Goal: Complete application form: Complete application form

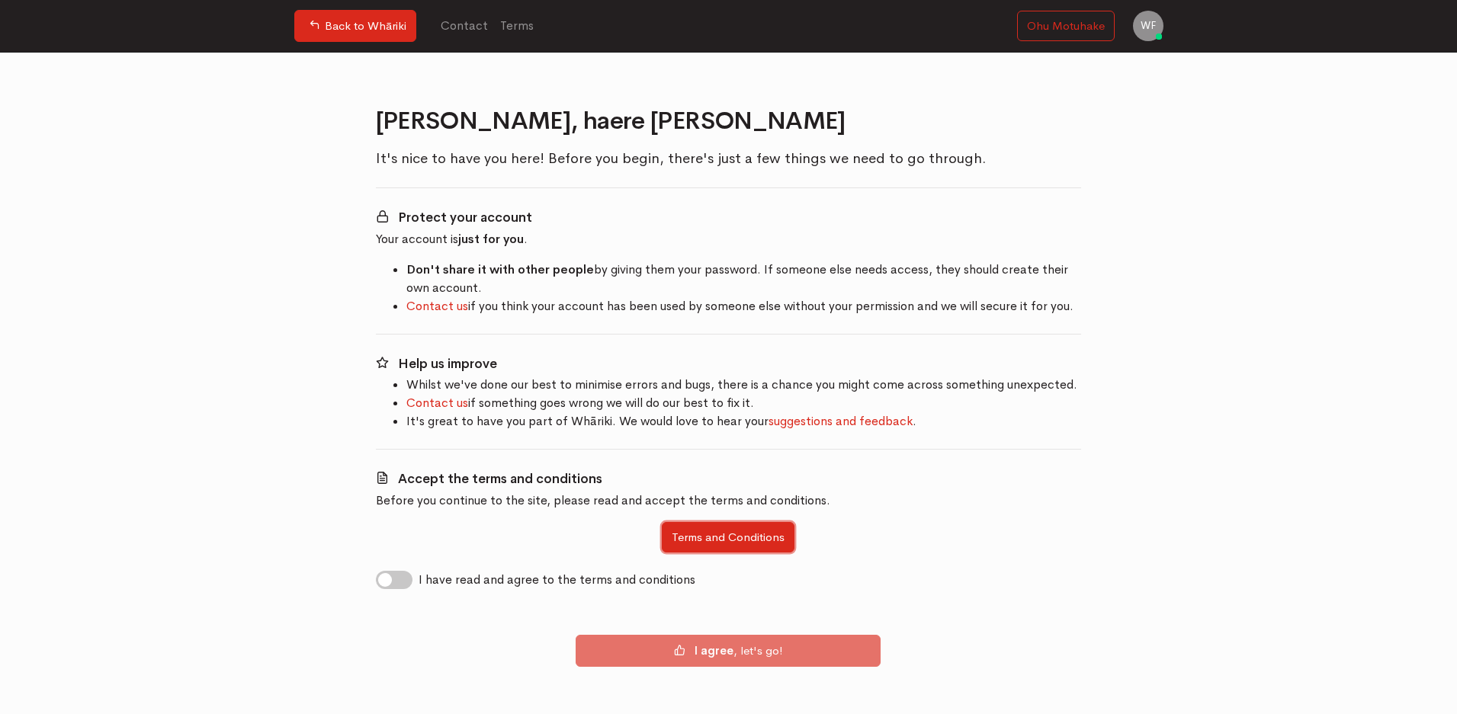
click at [698, 536] on button "Terms and Conditions" at bounding box center [728, 537] width 133 height 31
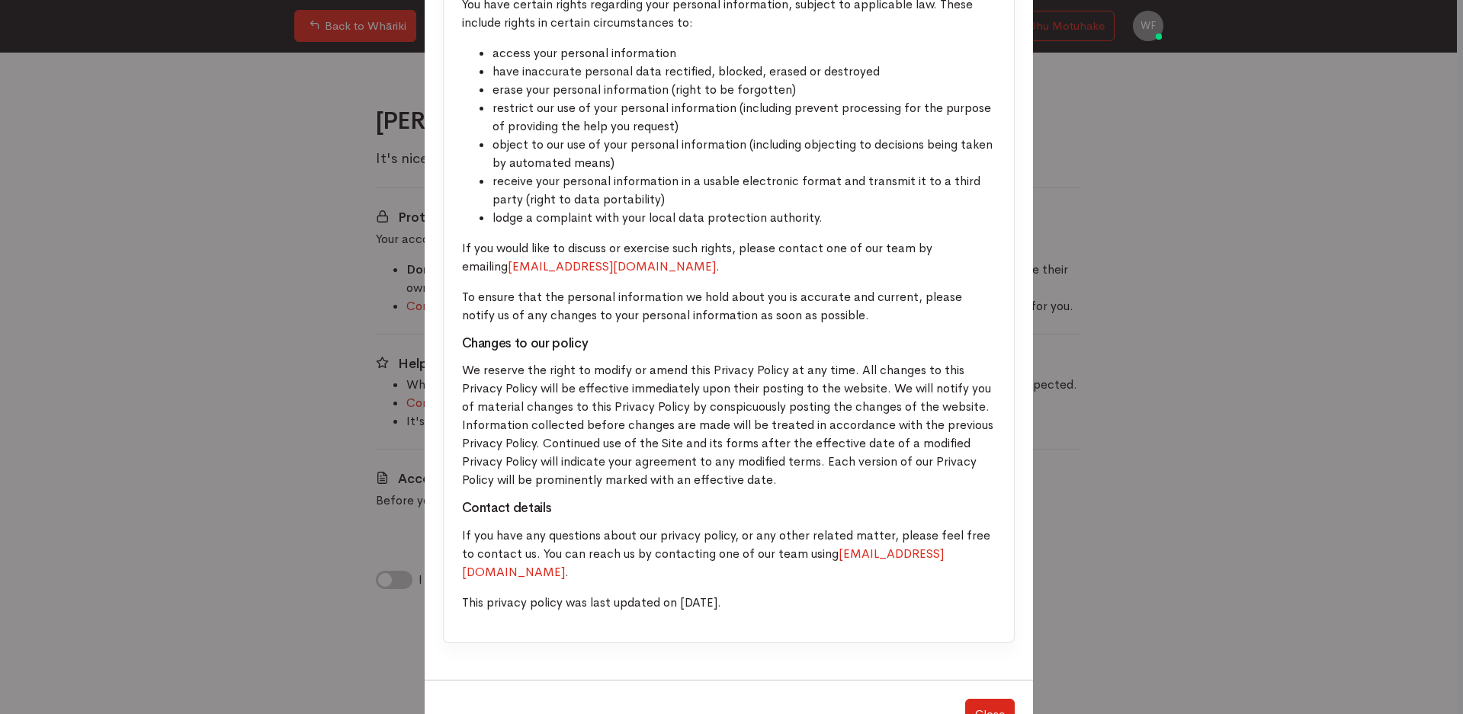
scroll to position [3910, 0]
click at [984, 698] on button "Close" at bounding box center [990, 713] width 50 height 31
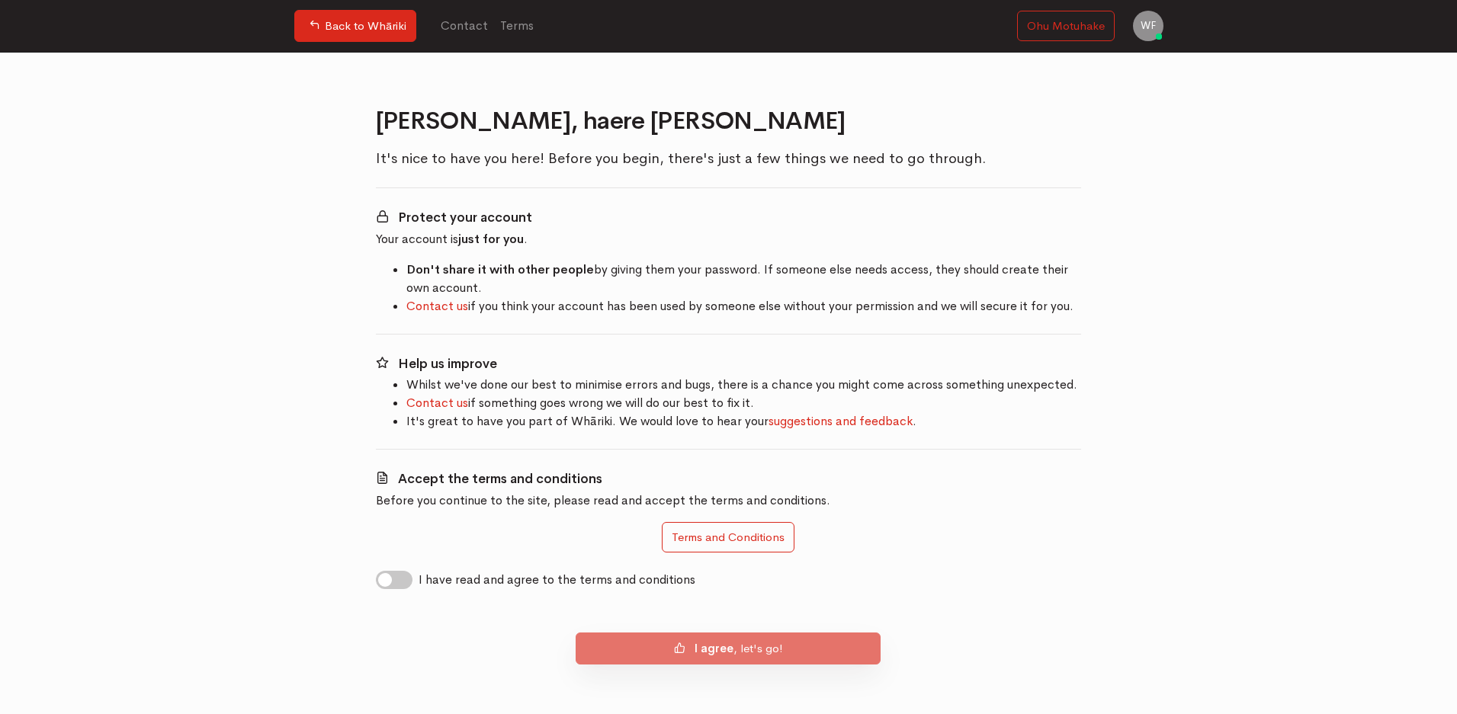
click at [696, 653] on b "I agree" at bounding box center [714, 648] width 39 height 14
click at [677, 649] on icon at bounding box center [679, 647] width 11 height 11
click at [711, 645] on b "I agree" at bounding box center [714, 648] width 39 height 14
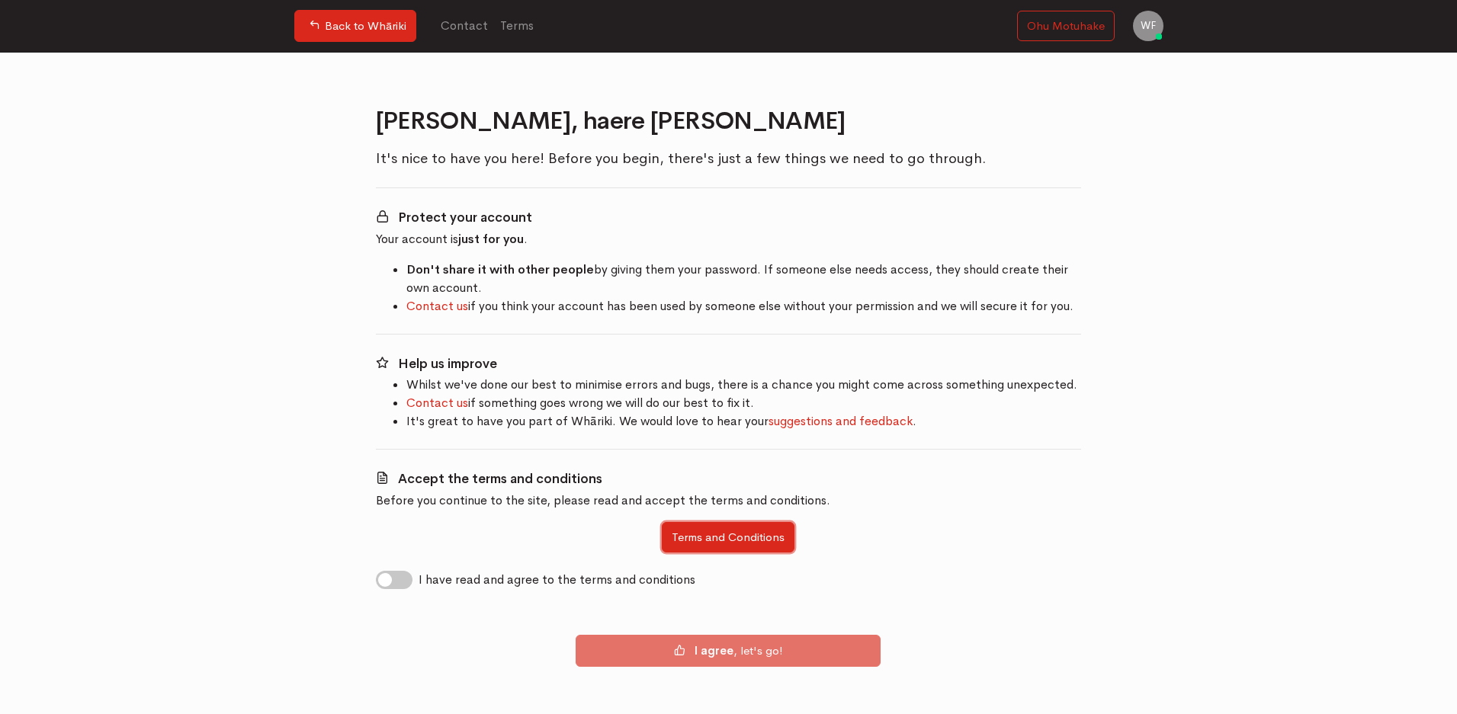
click at [772, 541] on button "Terms and Conditions" at bounding box center [728, 537] width 133 height 31
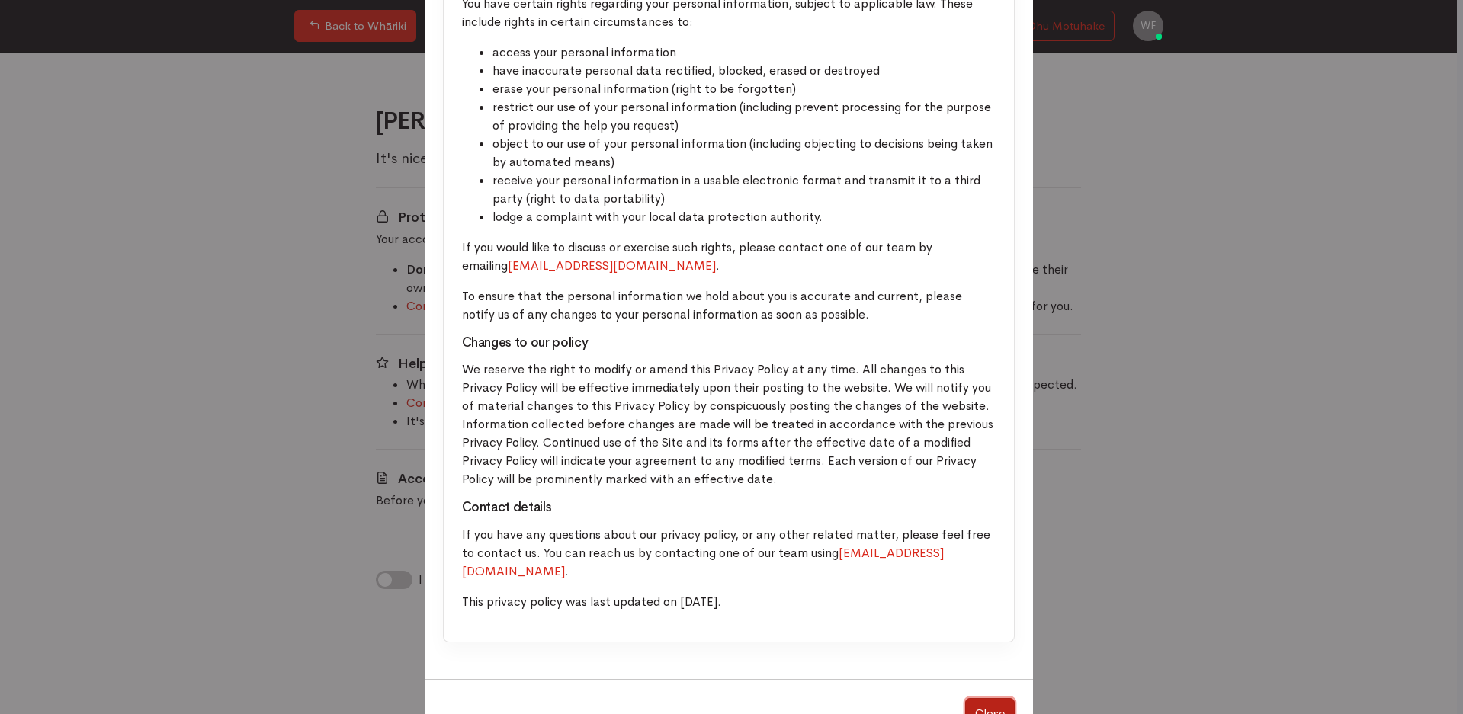
click at [987, 698] on button "Close" at bounding box center [990, 713] width 50 height 31
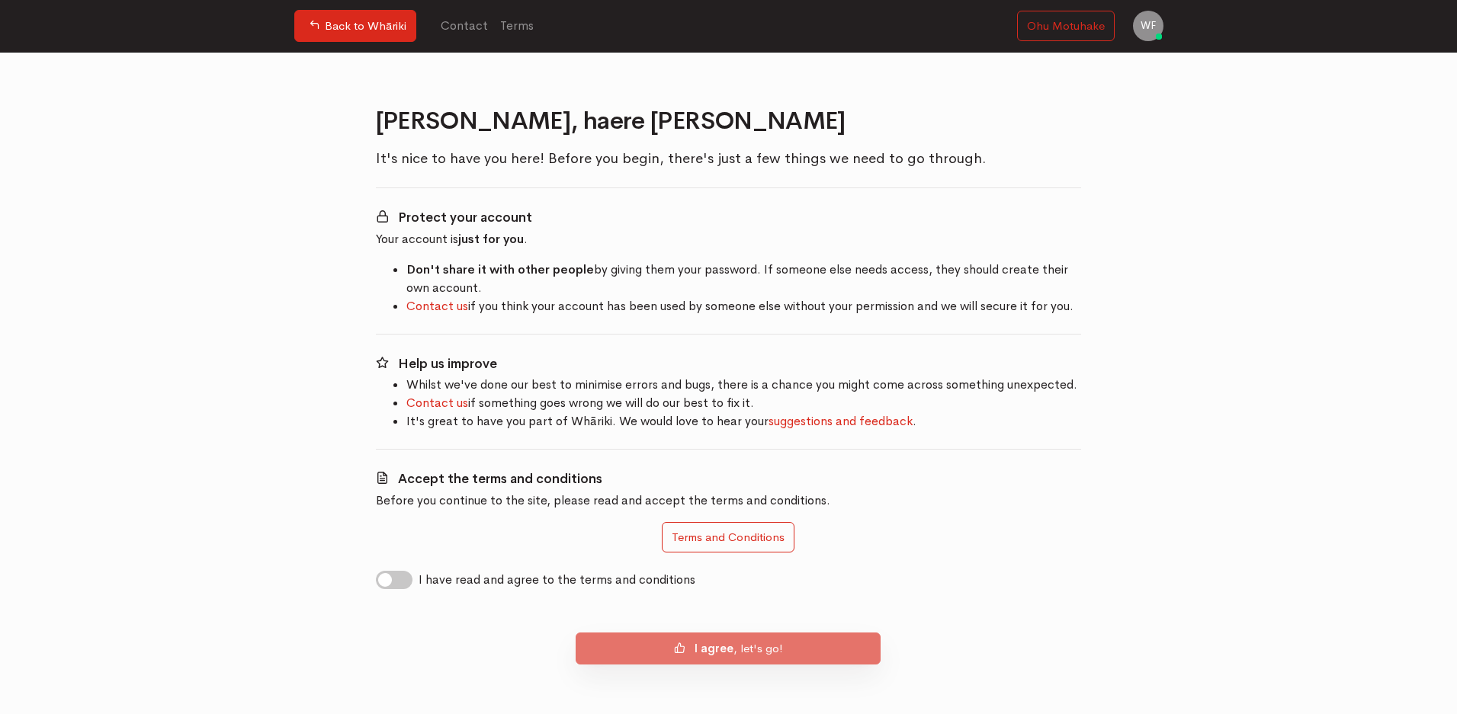
click at [714, 647] on b "I agree" at bounding box center [714, 648] width 39 height 14
drag, startPoint x: 717, startPoint y: 544, endPoint x: 541, endPoint y: 532, distance: 175.8
click at [541, 532] on div "Terms and Conditions" at bounding box center [729, 542] width 706 height 40
click at [419, 577] on label "I have read and agree to the terms and conditions" at bounding box center [557, 580] width 277 height 18
click at [381, 577] on input "I have read and agree to the terms and conditions" at bounding box center [382, 578] width 12 height 14
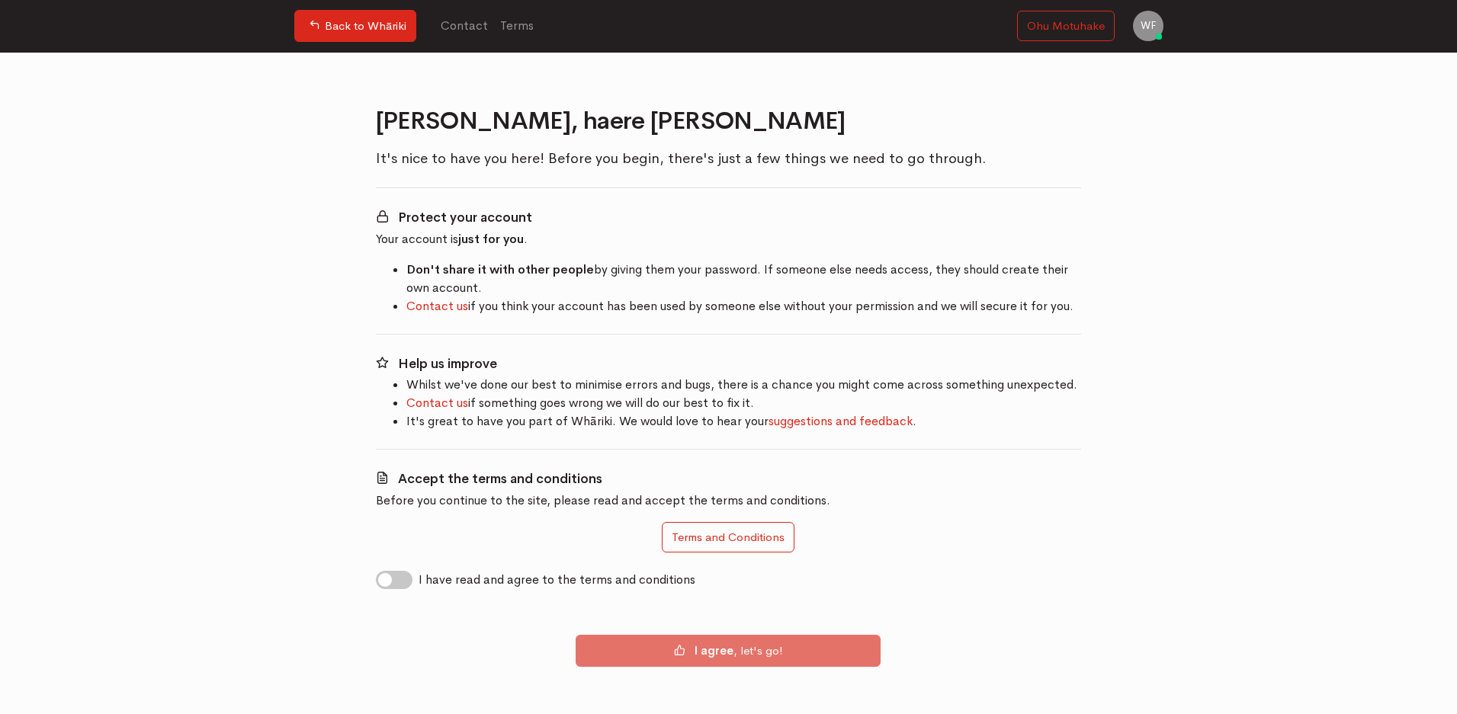
checkbox input "true"
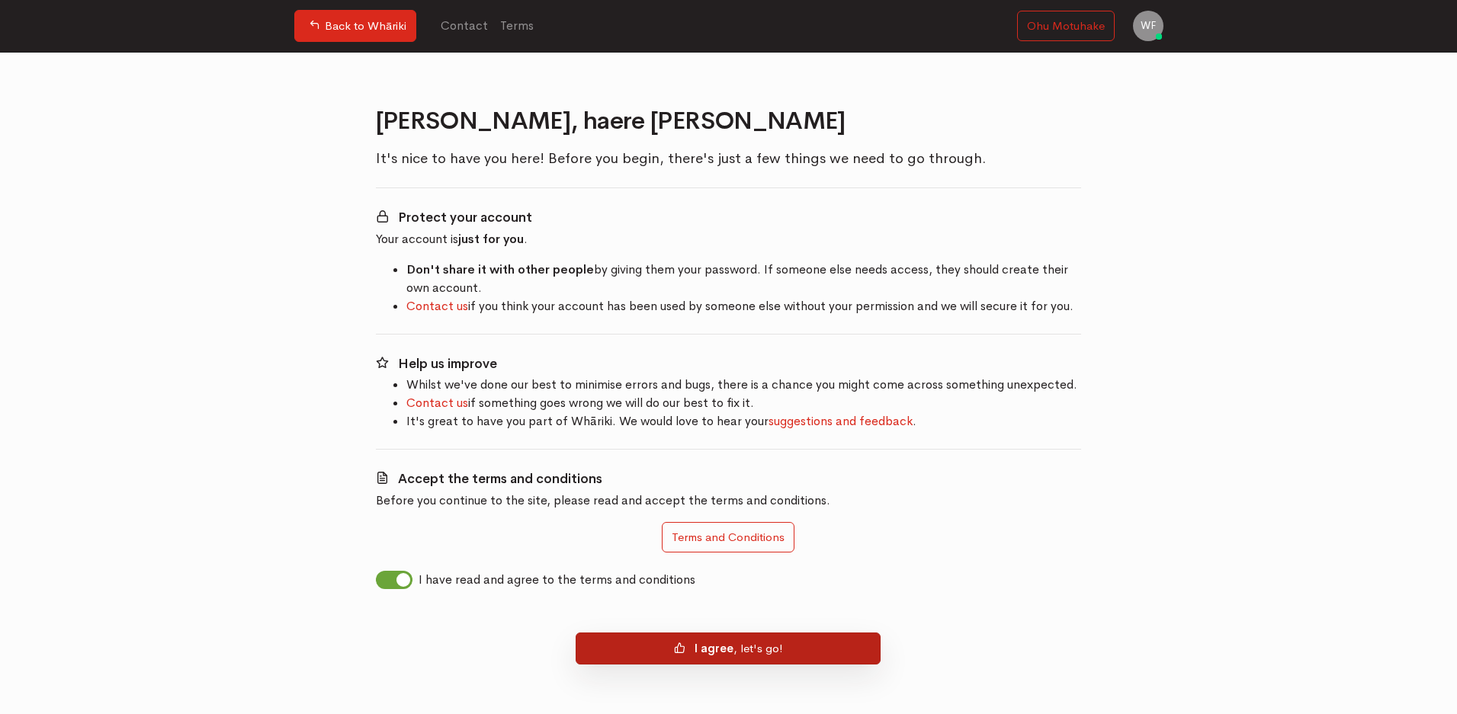
click at [695, 649] on b "I agree" at bounding box center [714, 648] width 39 height 14
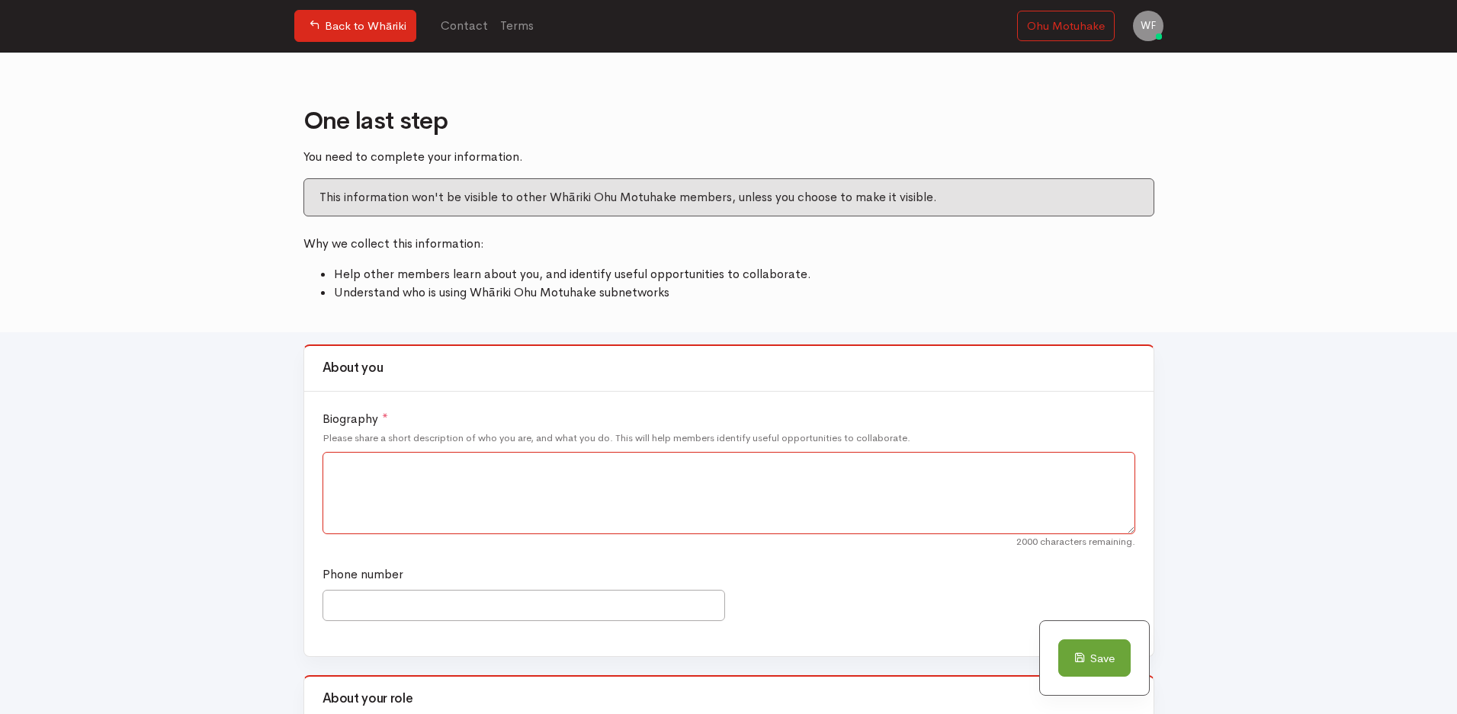
click at [364, 479] on textarea "Biography *" at bounding box center [729, 493] width 813 height 82
click at [382, 608] on input "Phone number" at bounding box center [524, 605] width 403 height 31
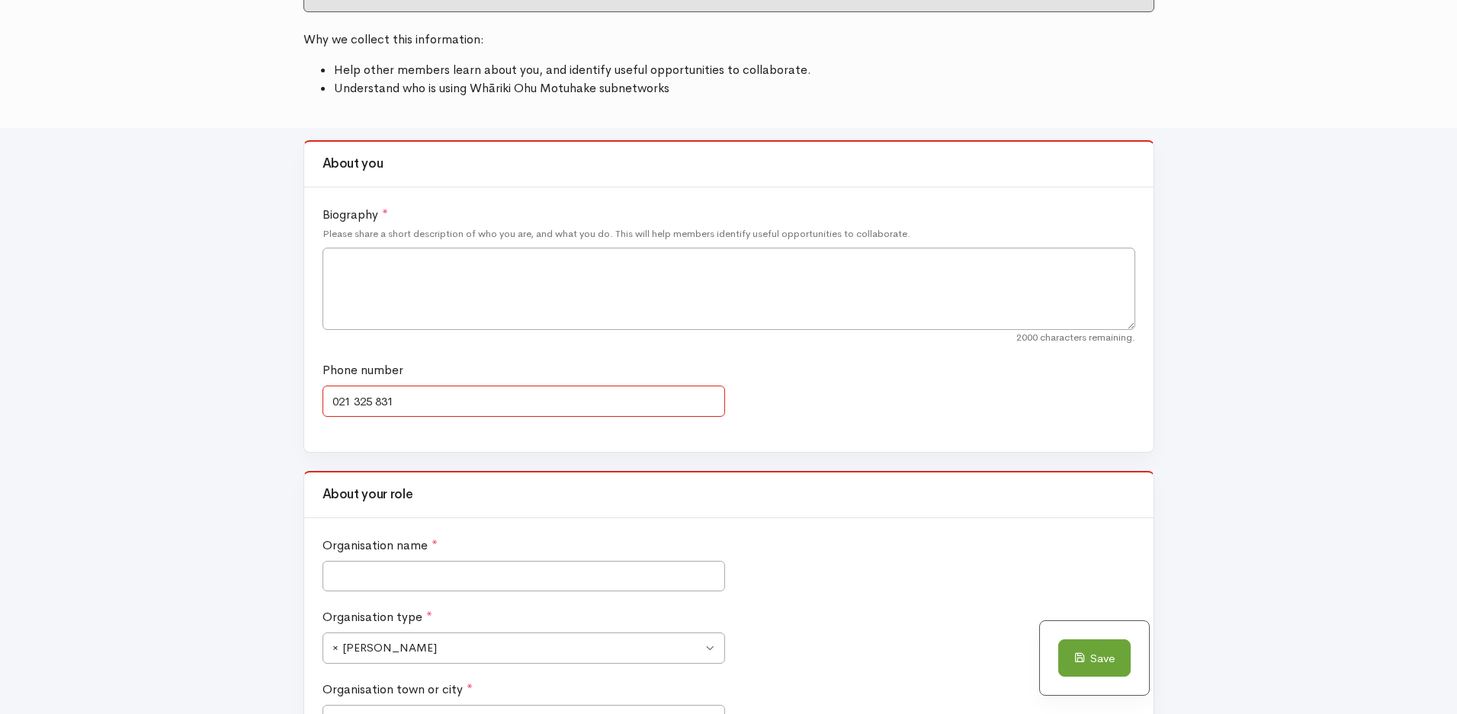
scroll to position [214, 0]
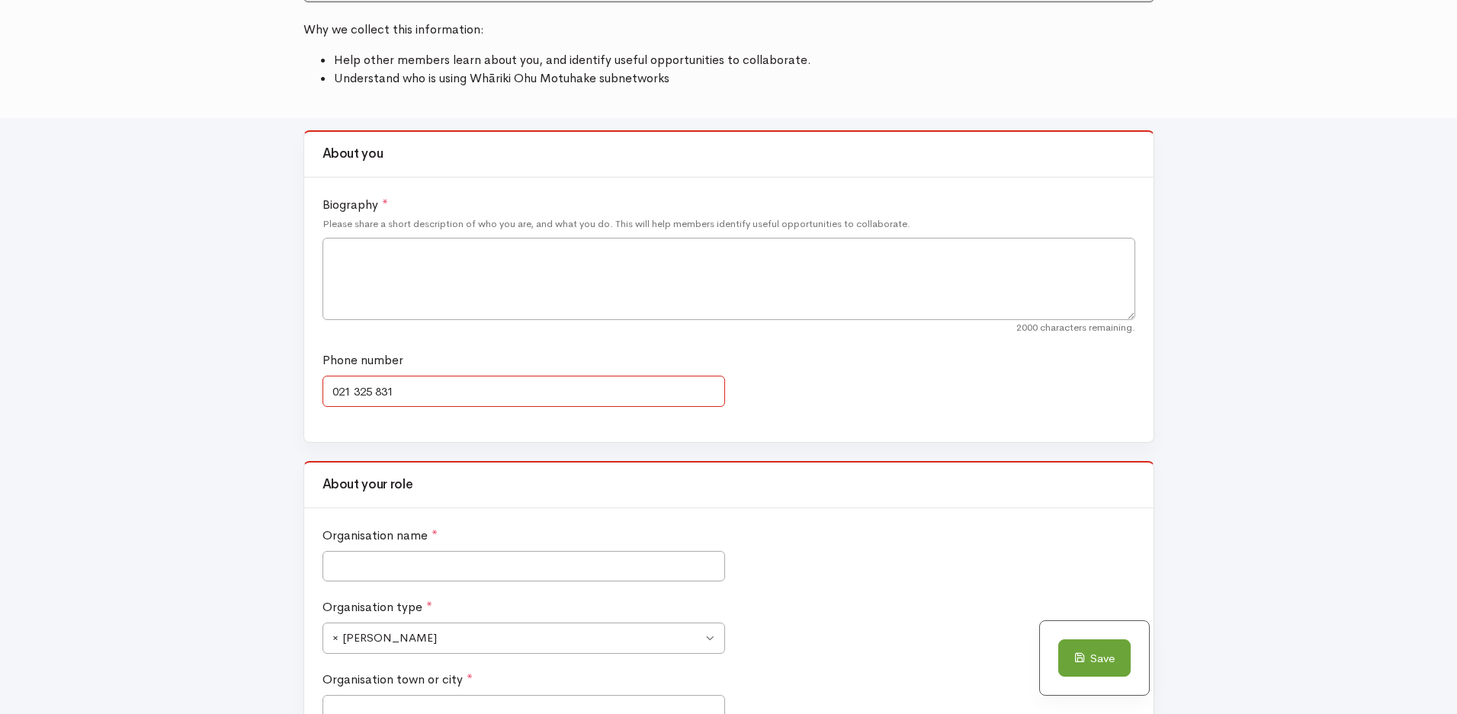
type input "021 325 831"
click at [371, 567] on input "Organisation name *" at bounding box center [524, 566] width 403 height 31
type input "Mason Clinic"
click at [709, 635] on div "Save" at bounding box center [719, 668] width 851 height 95
click at [710, 643] on div "Save" at bounding box center [719, 668] width 851 height 95
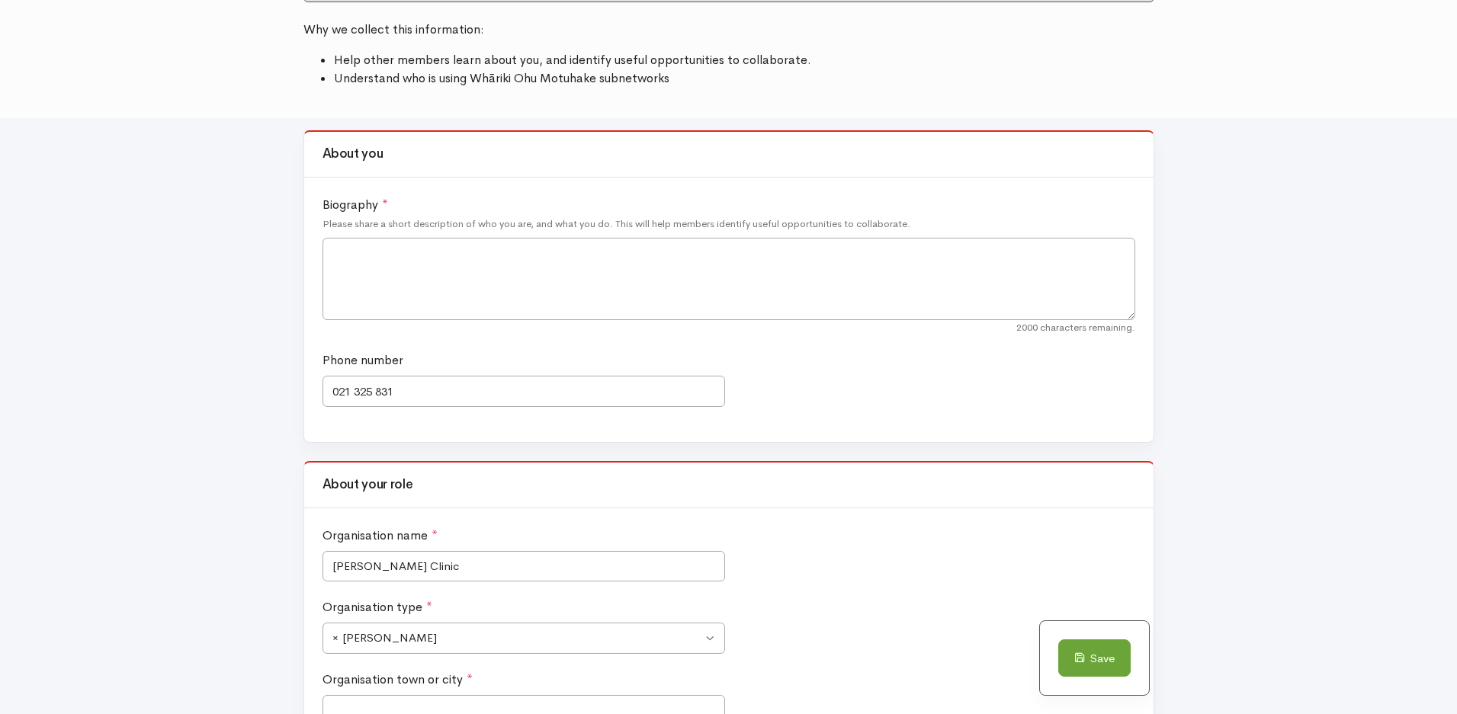
click at [439, 638] on div "Save" at bounding box center [719, 668] width 851 height 95
click at [411, 634] on div "Save" at bounding box center [719, 668] width 851 height 95
click at [346, 637] on div "Save" at bounding box center [719, 668] width 851 height 95
click at [403, 641] on div "Save" at bounding box center [719, 668] width 851 height 95
click at [707, 641] on div "Save" at bounding box center [719, 668] width 851 height 95
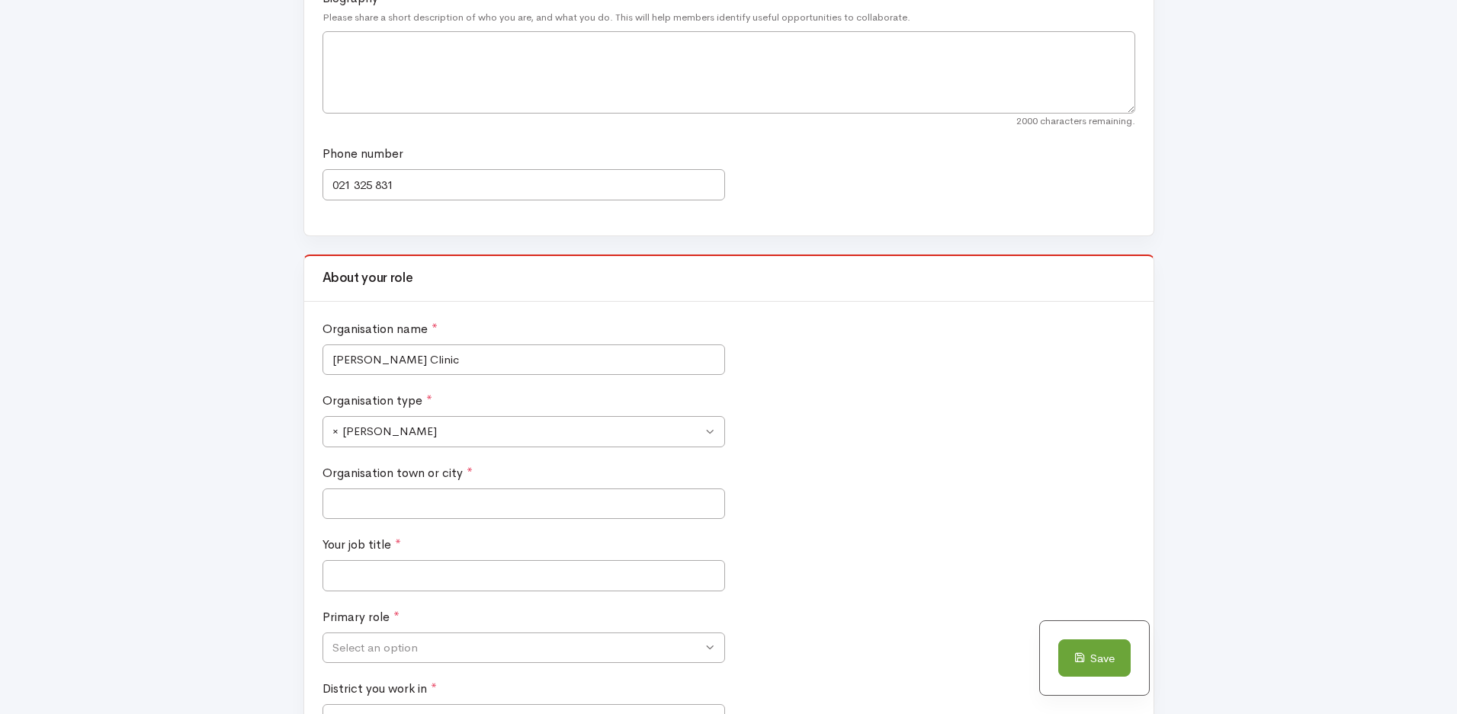
scroll to position [429, 0]
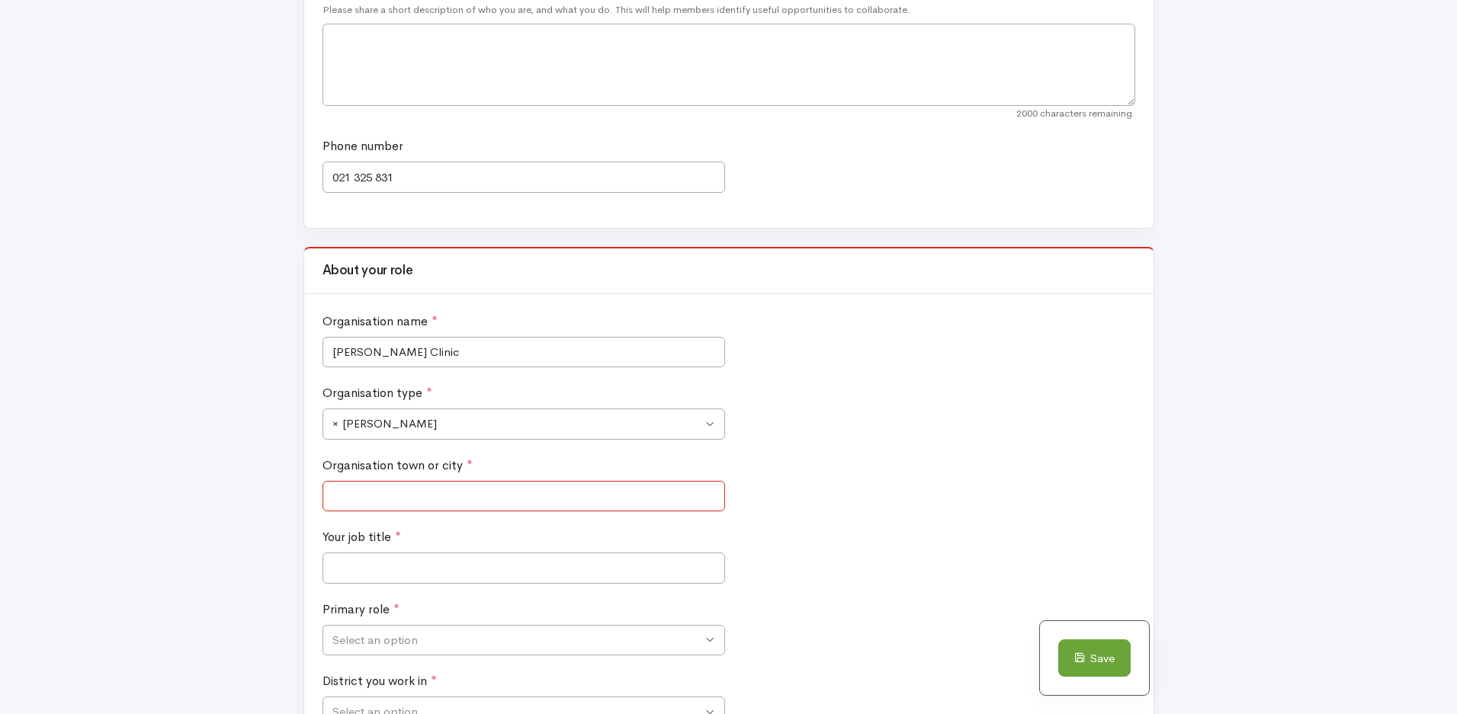
click at [355, 498] on input "Organisation town or city *" at bounding box center [524, 496] width 403 height 31
type input "Auckland"
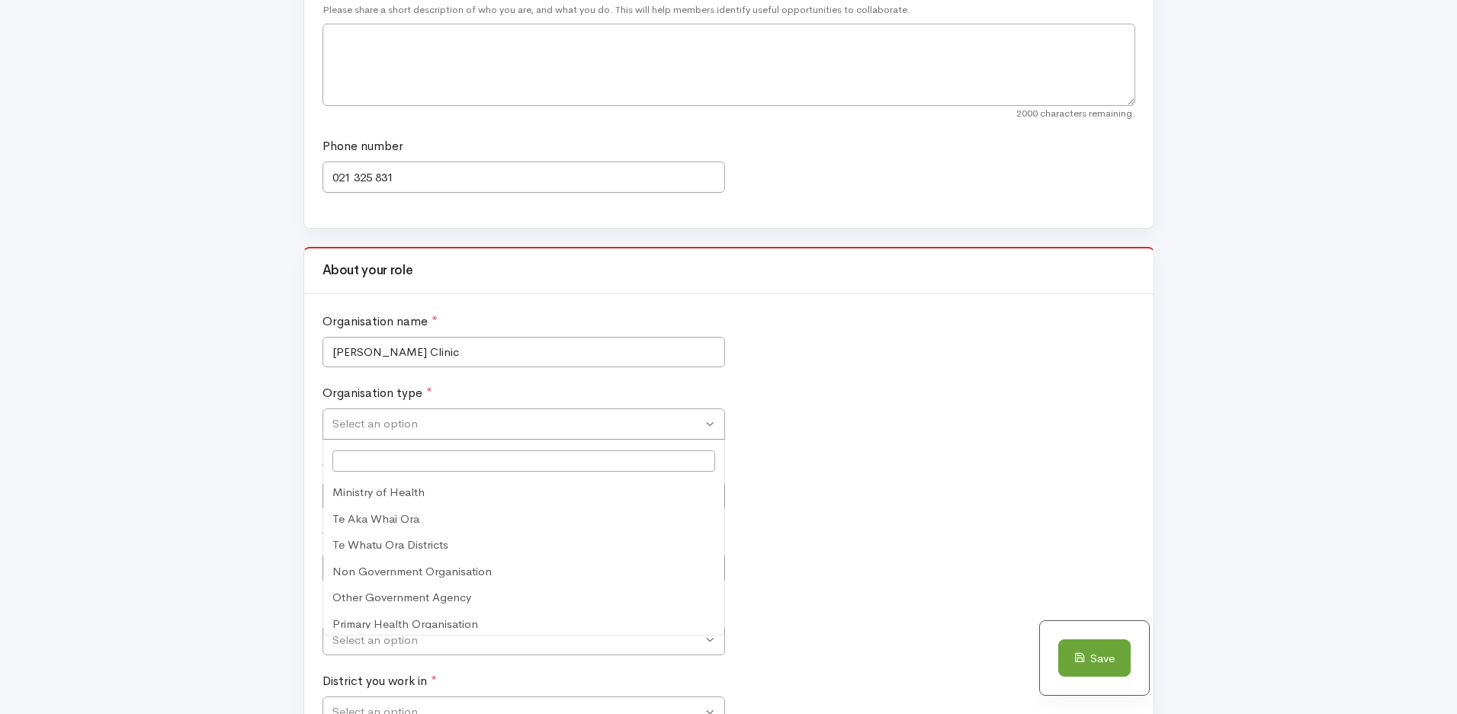
scroll to position [44, 0]
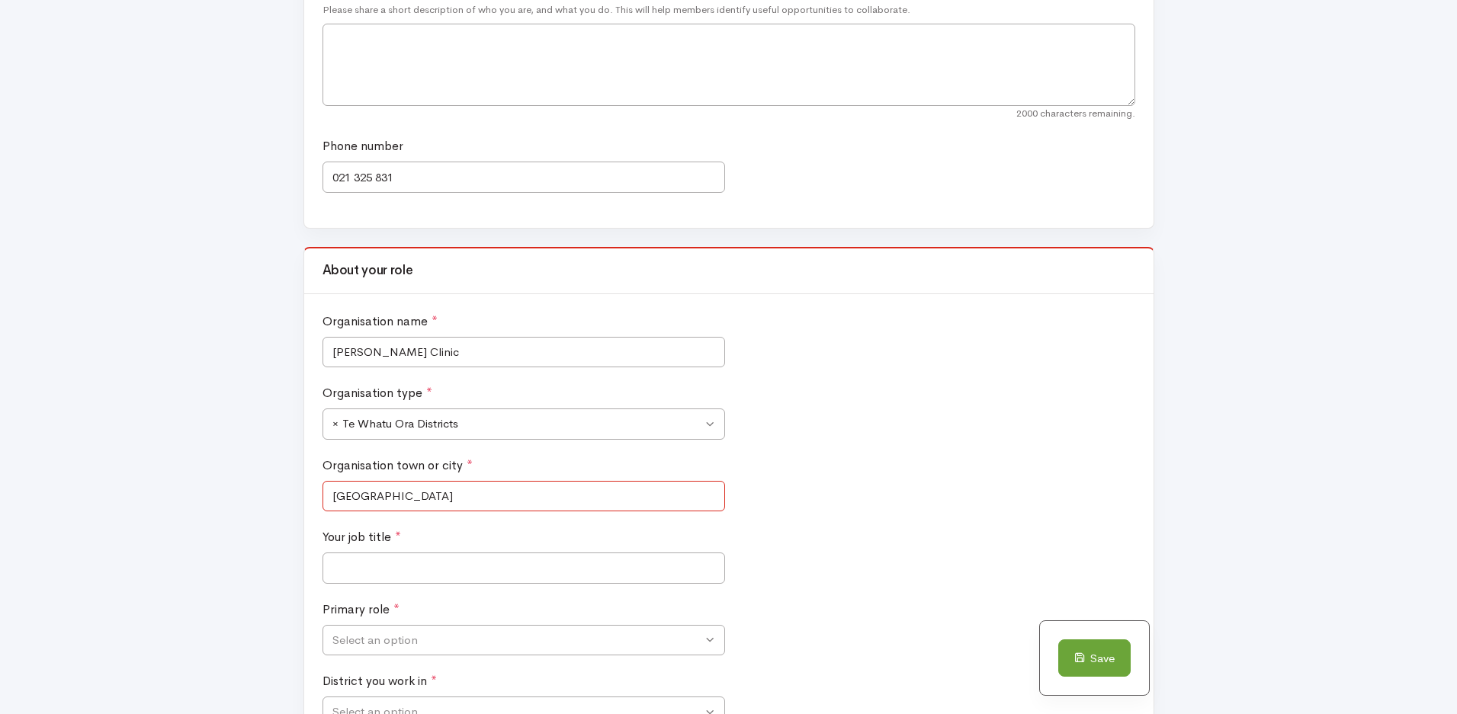
click at [392, 503] on input "Auckland" at bounding box center [524, 496] width 403 height 31
click at [377, 558] on input "Your job title *" at bounding box center [524, 568] width 403 height 31
type input "Clinical Educator"
click at [710, 641] on div "Save" at bounding box center [719, 668] width 851 height 95
click at [355, 640] on div "Save" at bounding box center [719, 668] width 851 height 95
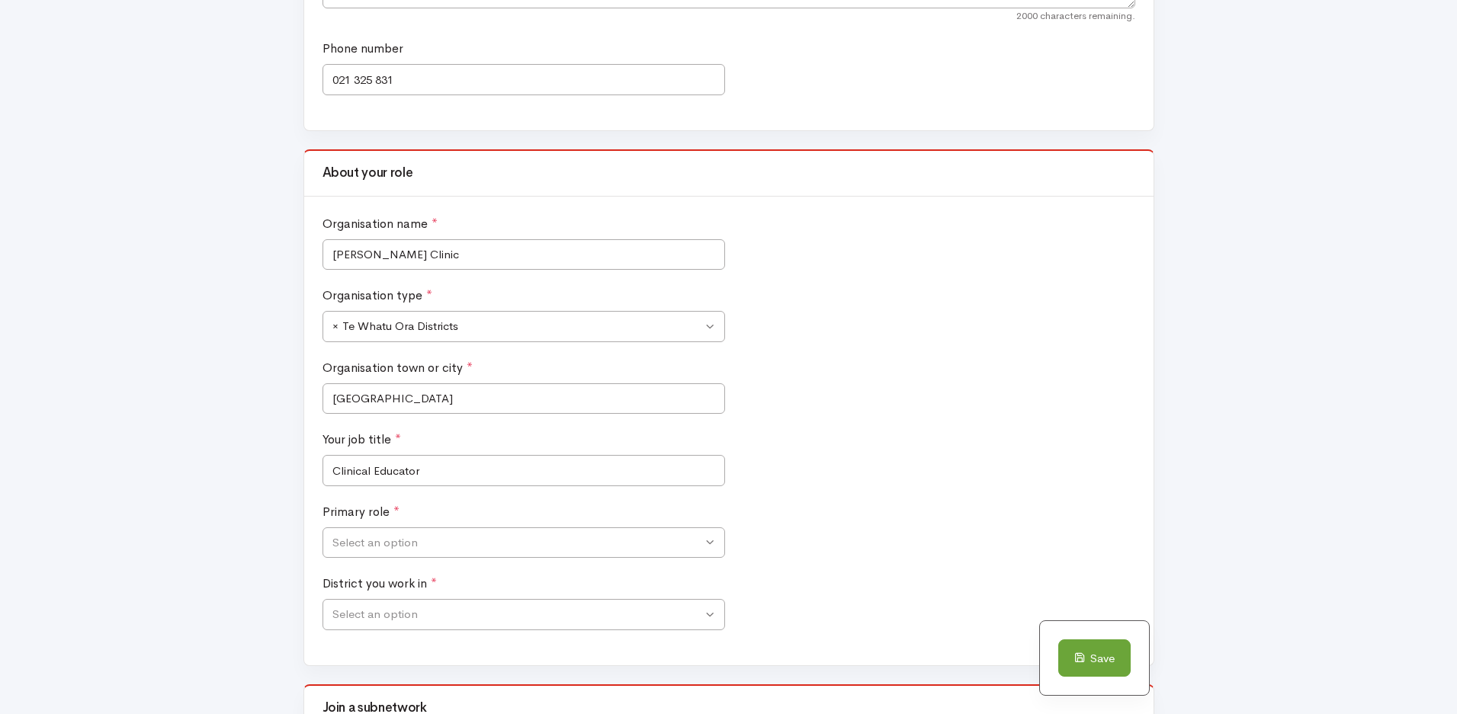
scroll to position [536, 0]
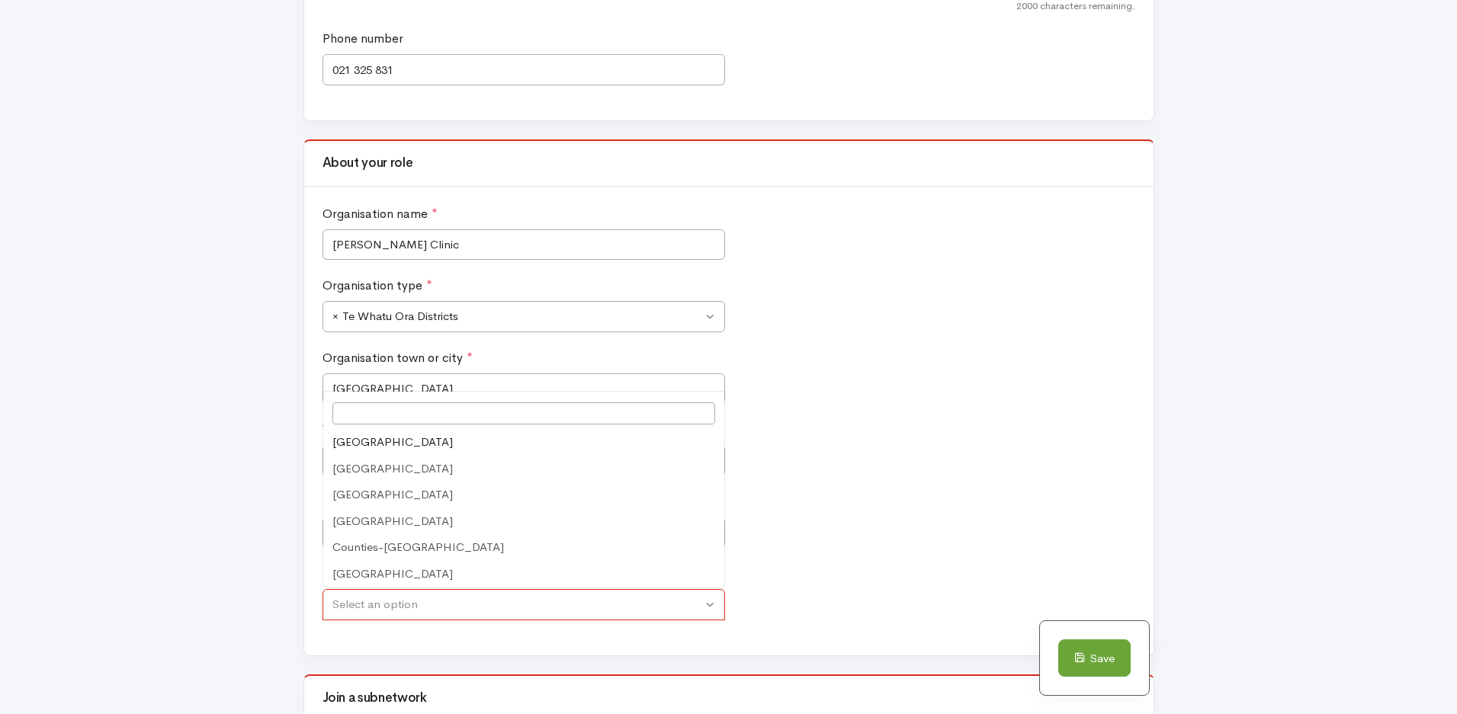
click at [709, 605] on span "Select an option" at bounding box center [524, 604] width 403 height 31
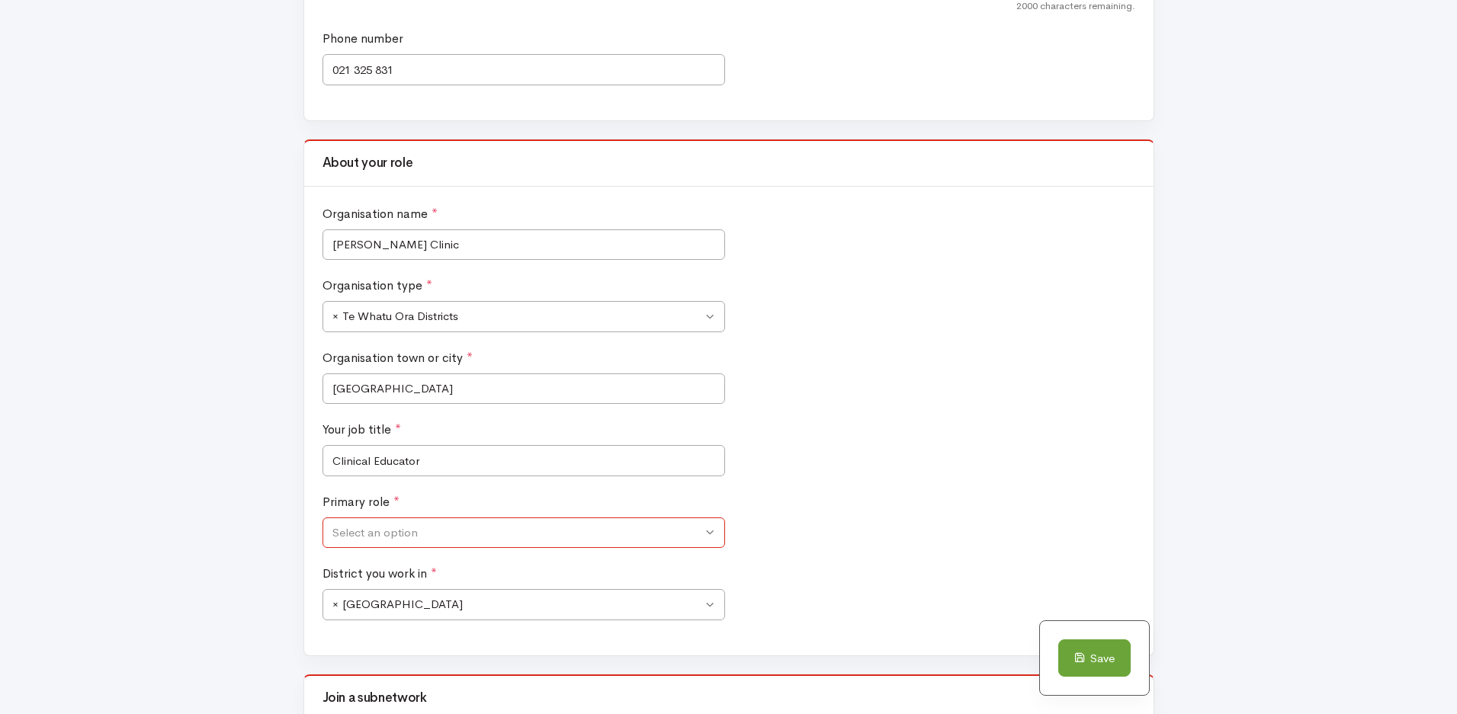
click at [711, 530] on span "Select an option" at bounding box center [524, 533] width 403 height 31
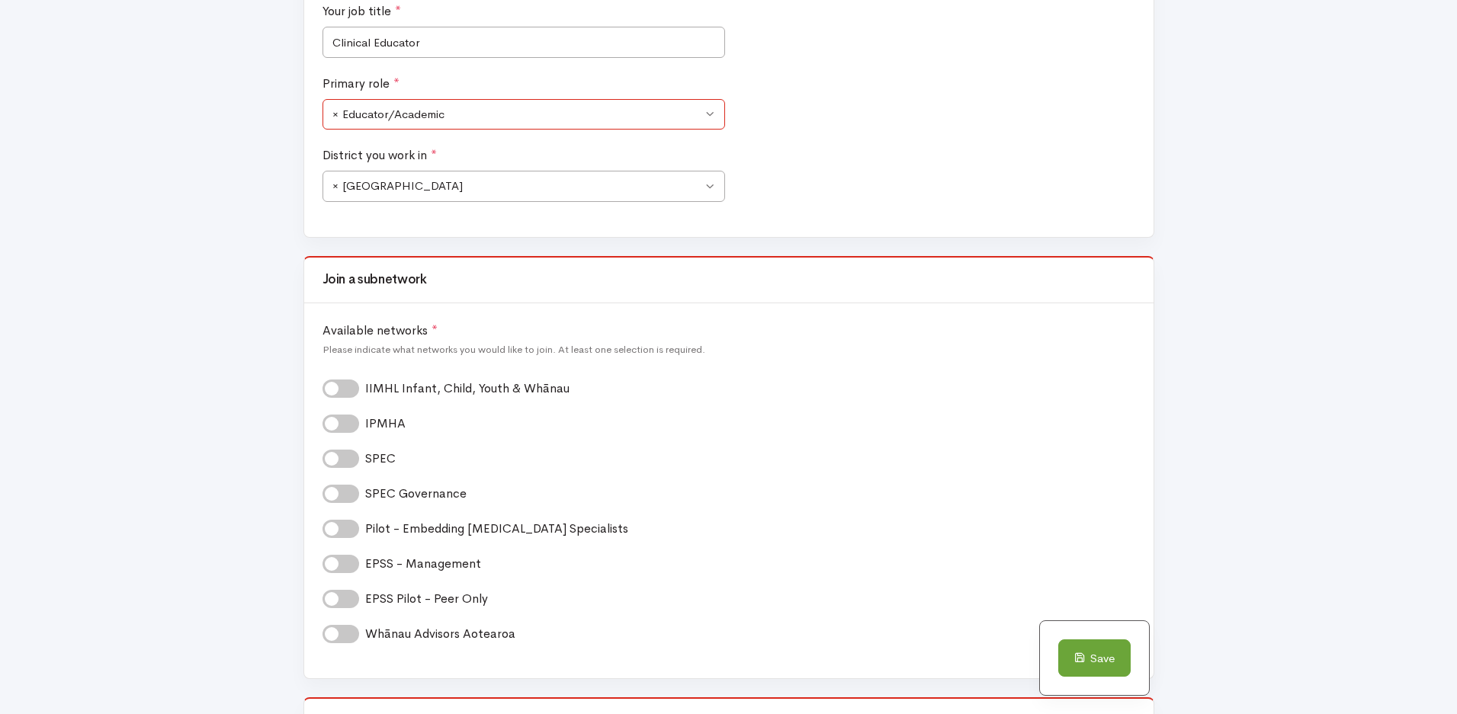
scroll to position [965, 0]
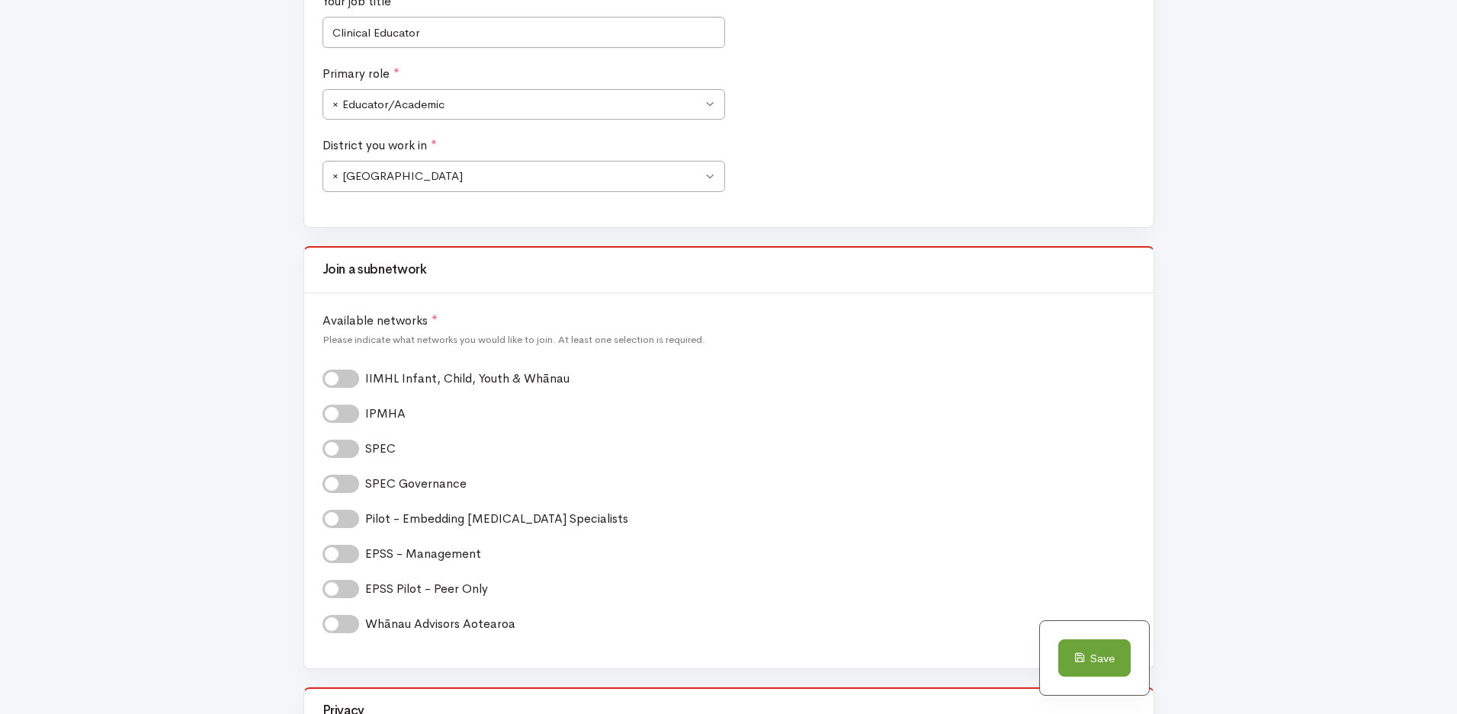
click at [365, 448] on label "SPEC *" at bounding box center [385, 449] width 40 height 18
click at [335, 448] on input "SPEC *" at bounding box center [329, 447] width 12 height 14
checkbox input "true"
click at [365, 489] on label "SPEC Governance *" at bounding box center [420, 484] width 111 height 18
click at [323, 489] on input "SPEC Governance *" at bounding box center [329, 482] width 12 height 14
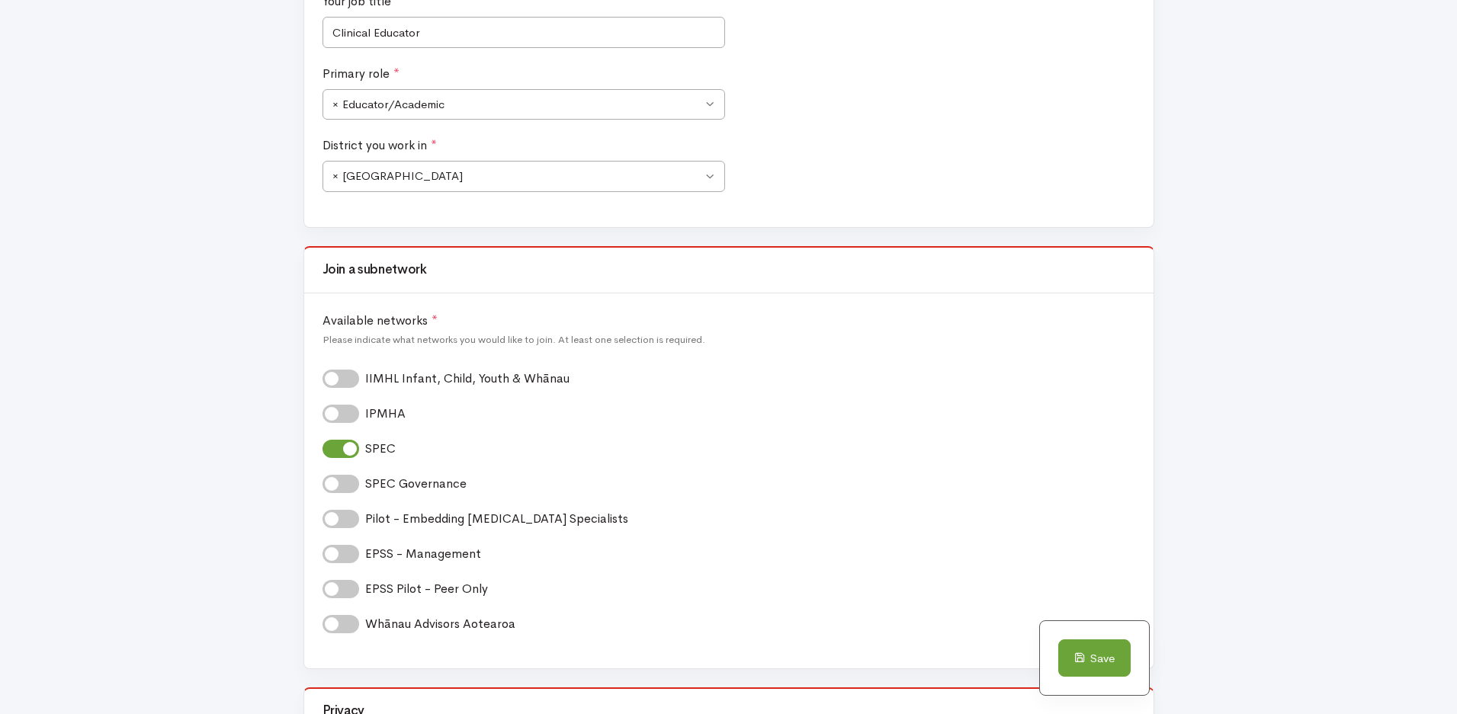
checkbox input "true"
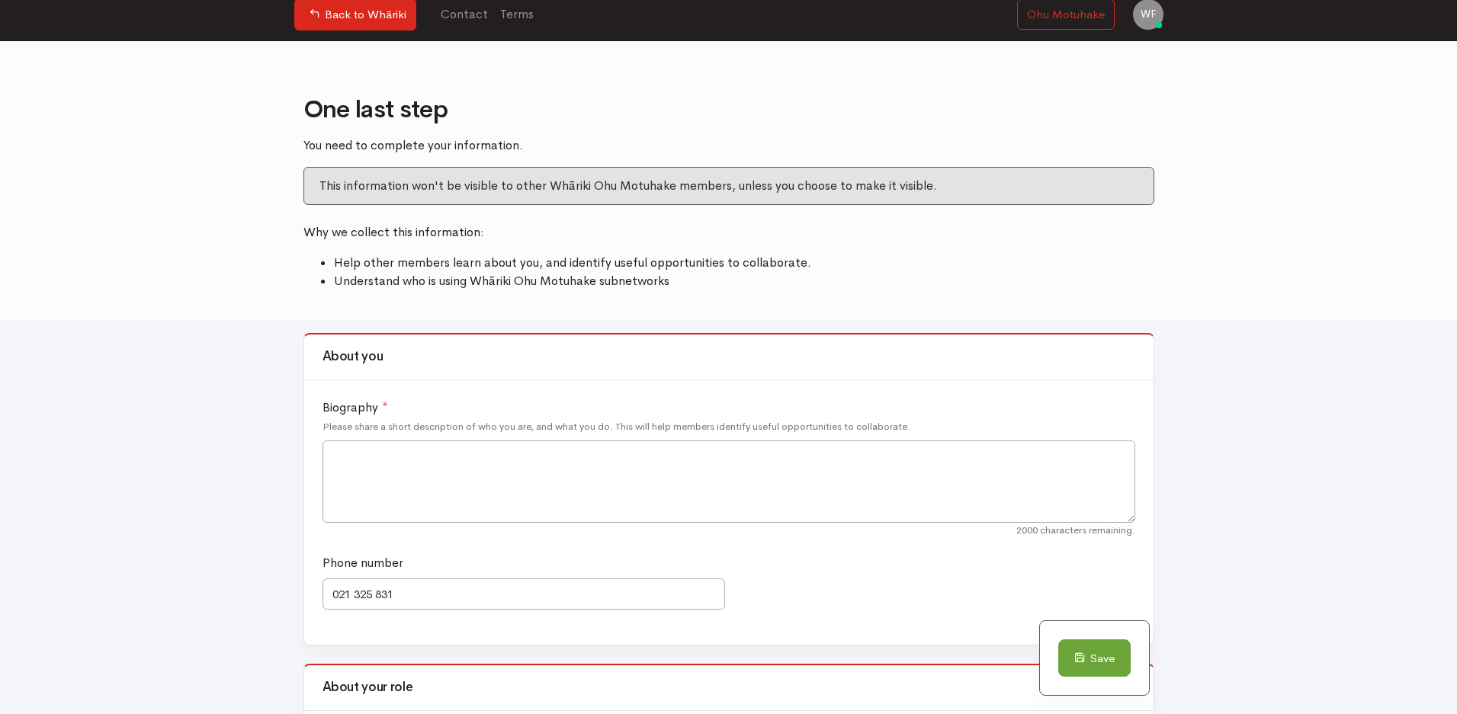
scroll to position [0, 0]
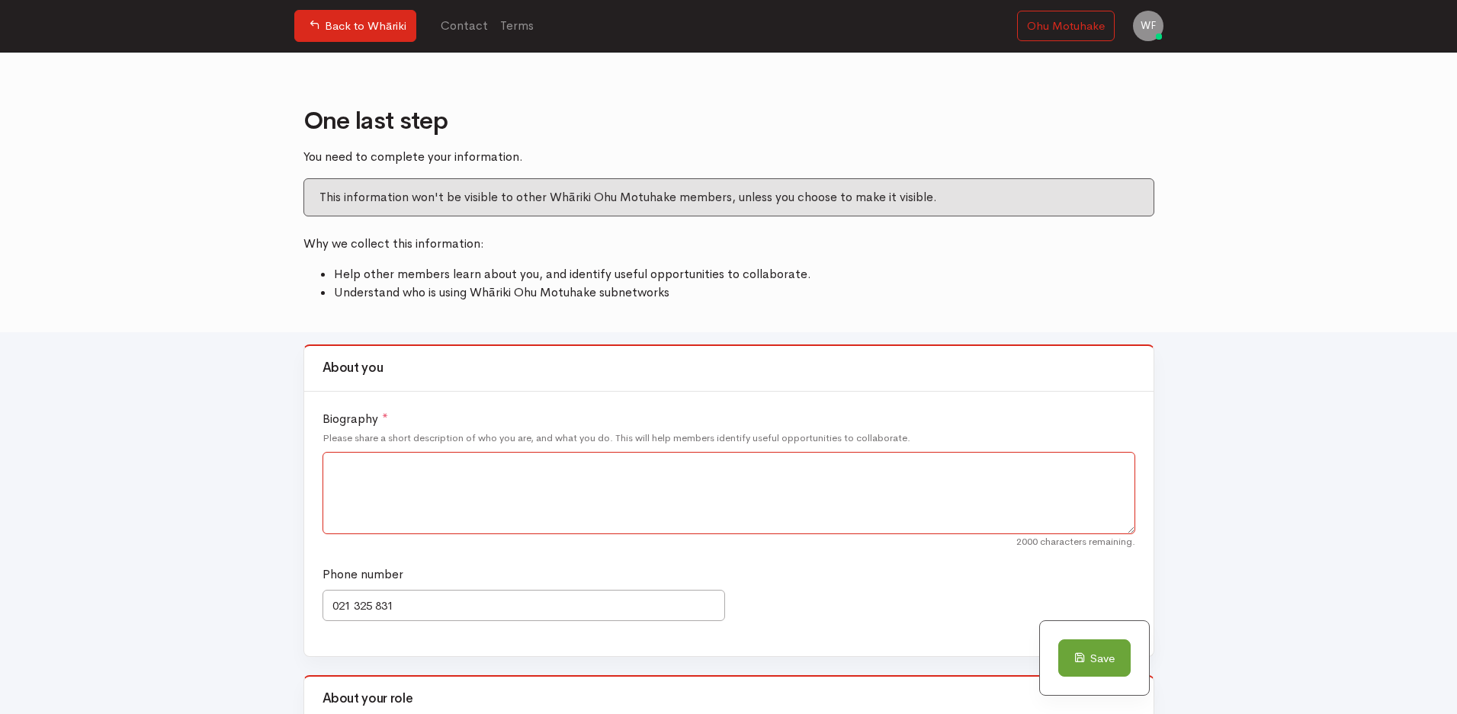
click at [364, 483] on textarea "Biography *" at bounding box center [729, 493] width 813 height 82
click at [426, 483] on textarea "Kia Ora I am a registered occupational therapist" at bounding box center [729, 493] width 813 height 82
click at [498, 484] on textarea "Kia Ora I am a registered Occupational therapist" at bounding box center [729, 493] width 813 height 82
click at [563, 480] on textarea "Kia Ora I am a registered Occupational Therapist" at bounding box center [729, 493] width 813 height 82
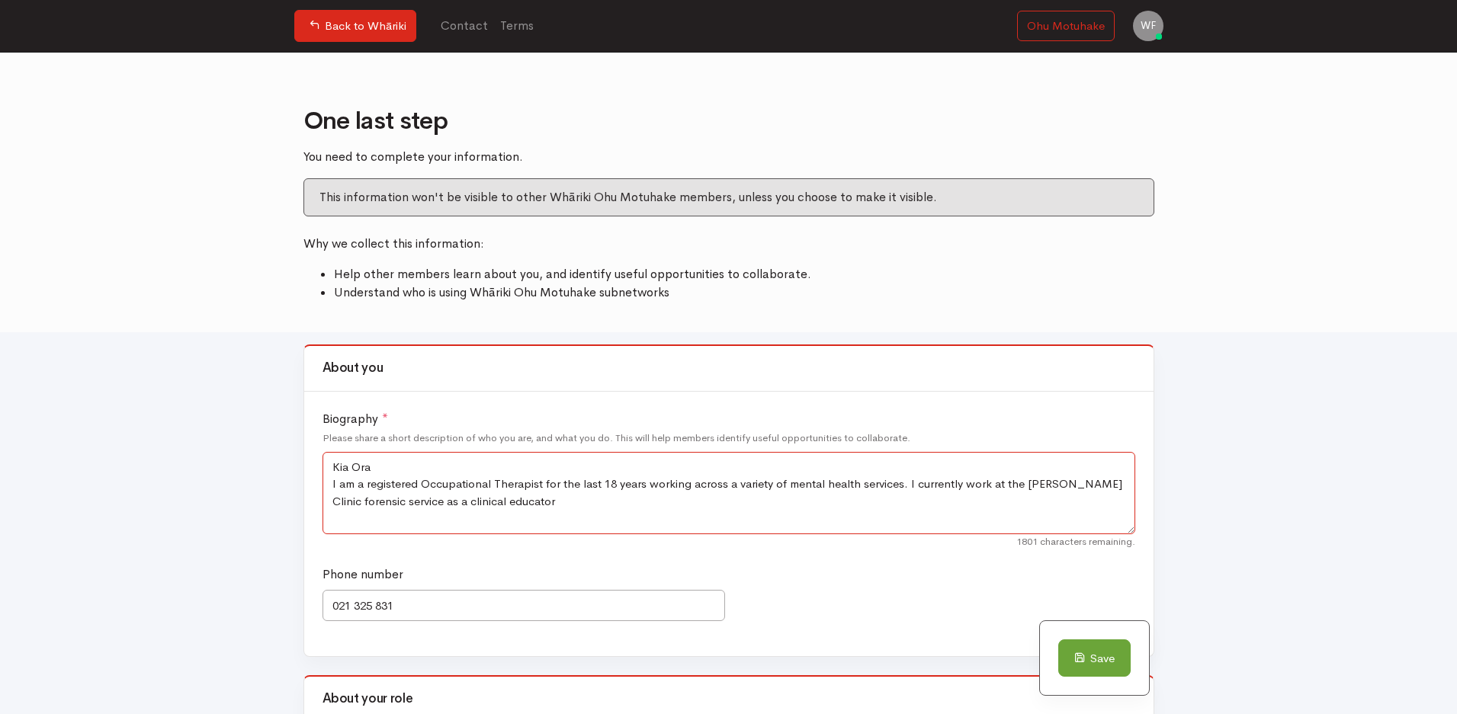
click at [900, 482] on textarea "Kia Ora I am a registered Occupational Therapist for the last 18 years working …" at bounding box center [729, 493] width 813 height 82
click at [426, 499] on textarea "Kia Ora I am a registered Occupational Therapist for the last 18 years working …" at bounding box center [729, 493] width 813 height 82
click at [531, 503] on textarea "Kia Ora I am a registered Occupational Therapist for the last 18 years working …" at bounding box center [729, 493] width 813 height 82
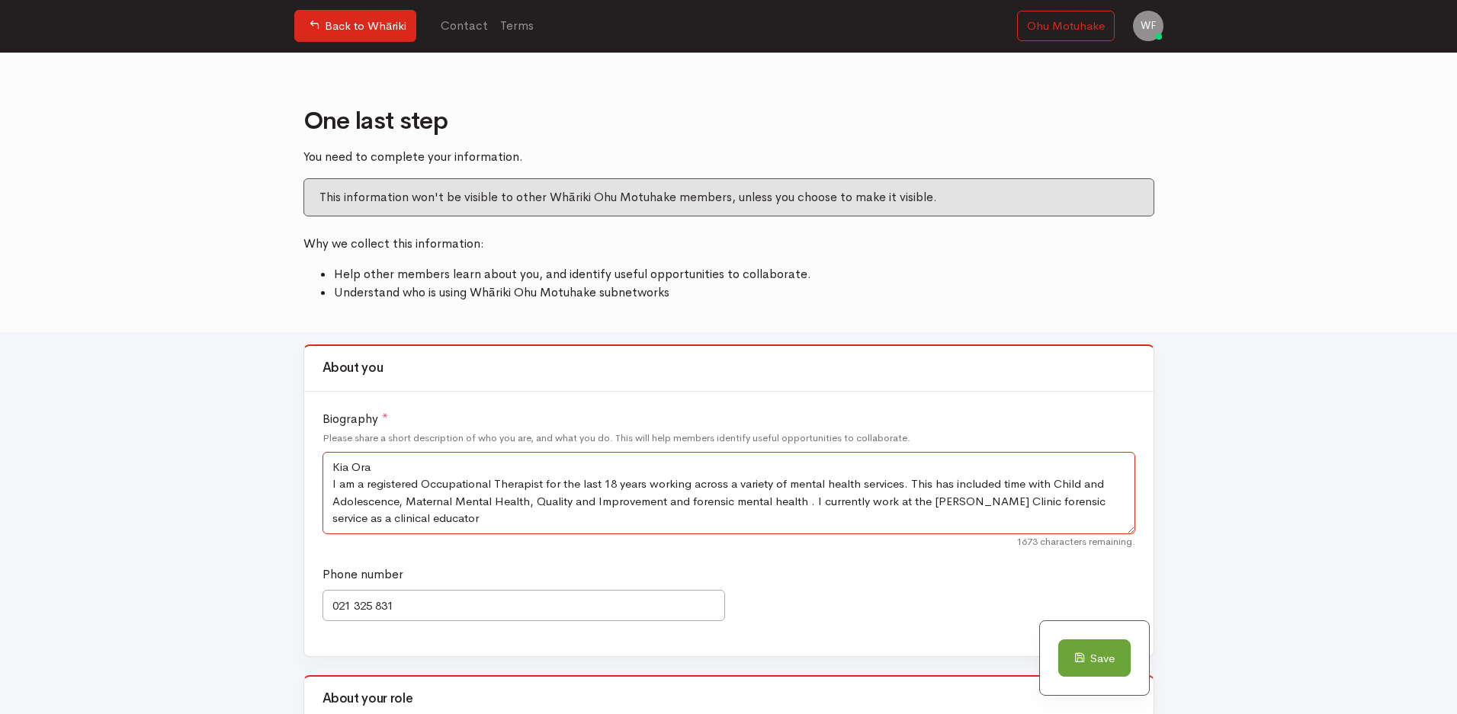
click at [1050, 480] on textarea "Kia Ora I am a registered Occupational Therapist for the last 18 years working …" at bounding box center [729, 493] width 813 height 82
click at [441, 518] on textarea "Kia Ora I am a registered Occupational Therapist for the last 18 years working …" at bounding box center [729, 493] width 813 height 82
click at [1101, 484] on textarea "Kia Ora I am a registered Occupational Therapist for the last 18 years working …" at bounding box center [729, 493] width 813 height 82
drag, startPoint x: 926, startPoint y: 530, endPoint x: 925, endPoint y: 522, distance: 7.7
click at [925, 522] on textarea "Kia Ora I am a registered Occupational Therapist for the last 18 years working …" at bounding box center [729, 493] width 813 height 82
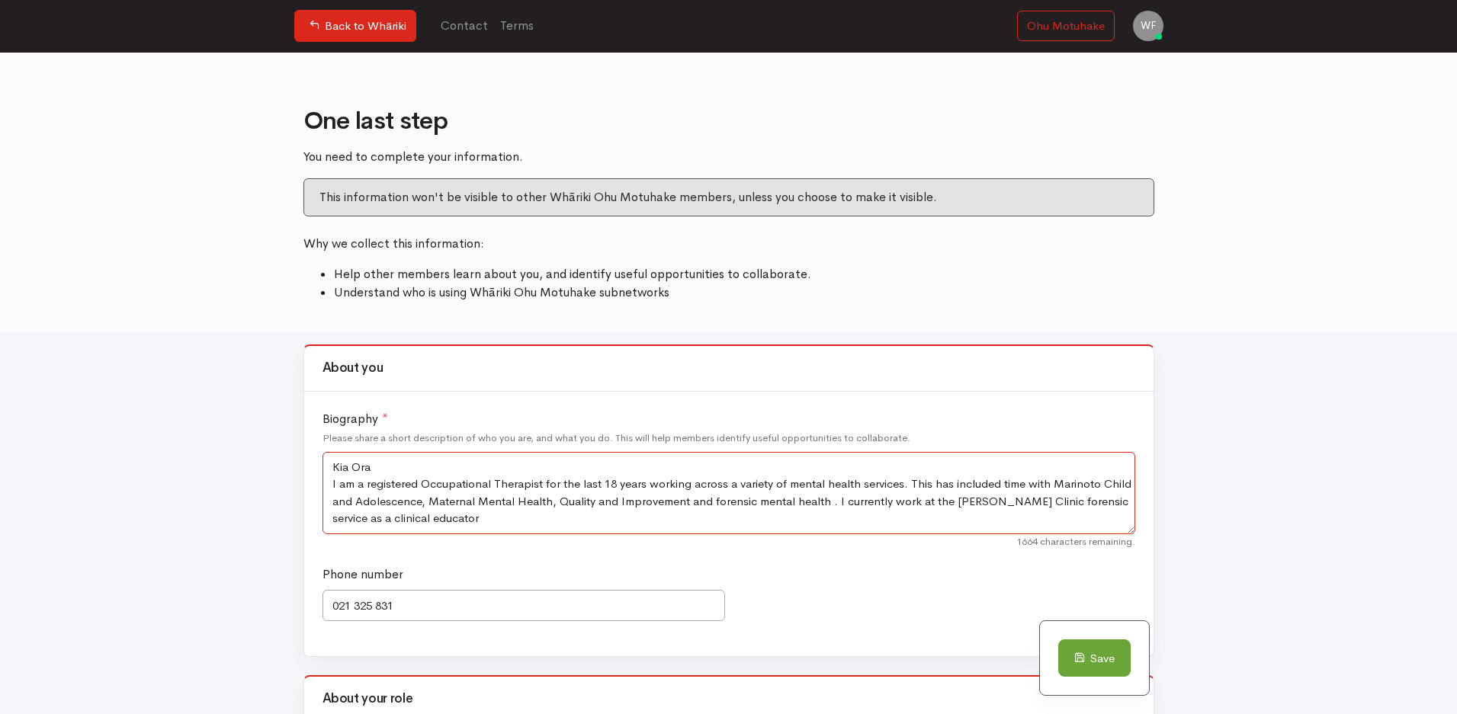
click at [613, 479] on textarea "Kia Ora I am a registered Occupational Therapist for the last 18 years working …" at bounding box center [729, 493] width 813 height 82
type textarea "Kia Ora I am a registered Occupational Therapist for the last 19 years working …"
click at [1100, 657] on button "Save" at bounding box center [1094, 659] width 72 height 38
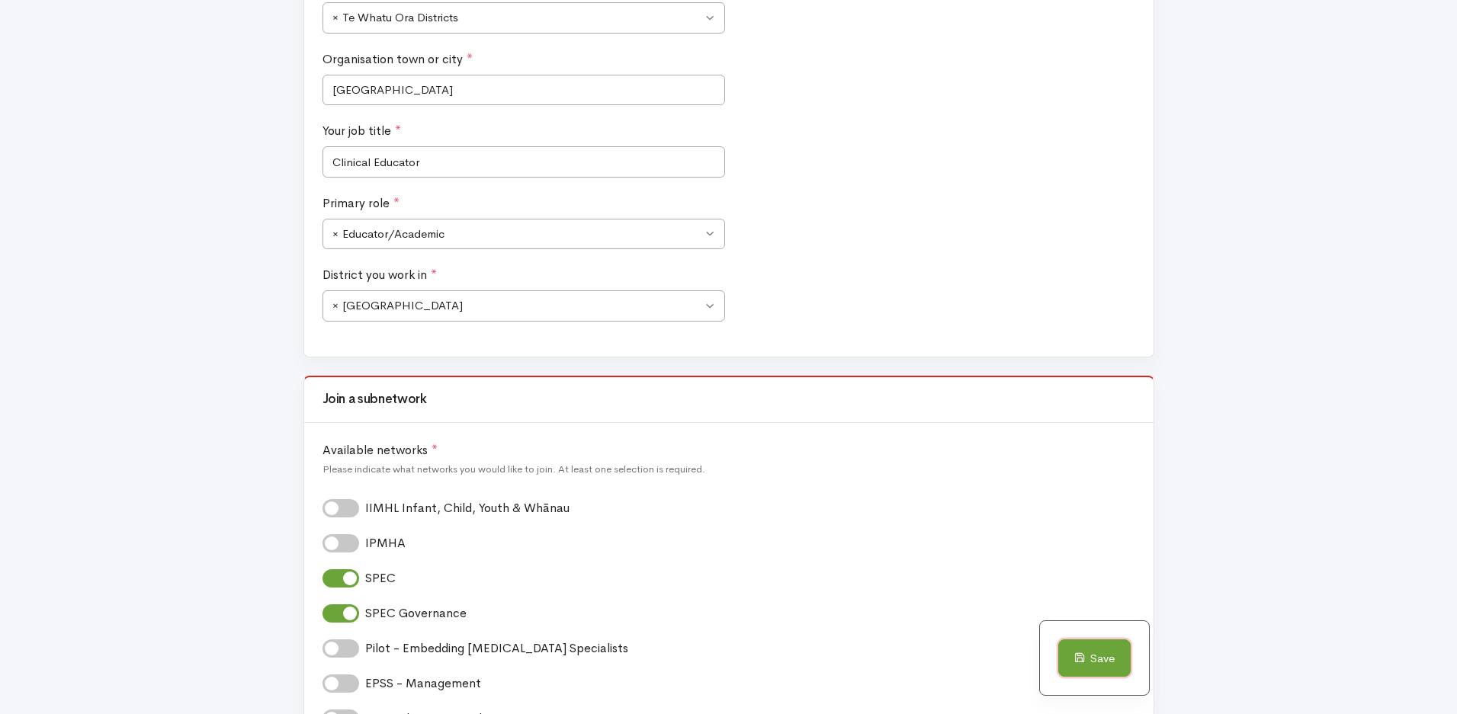
scroll to position [857, 0]
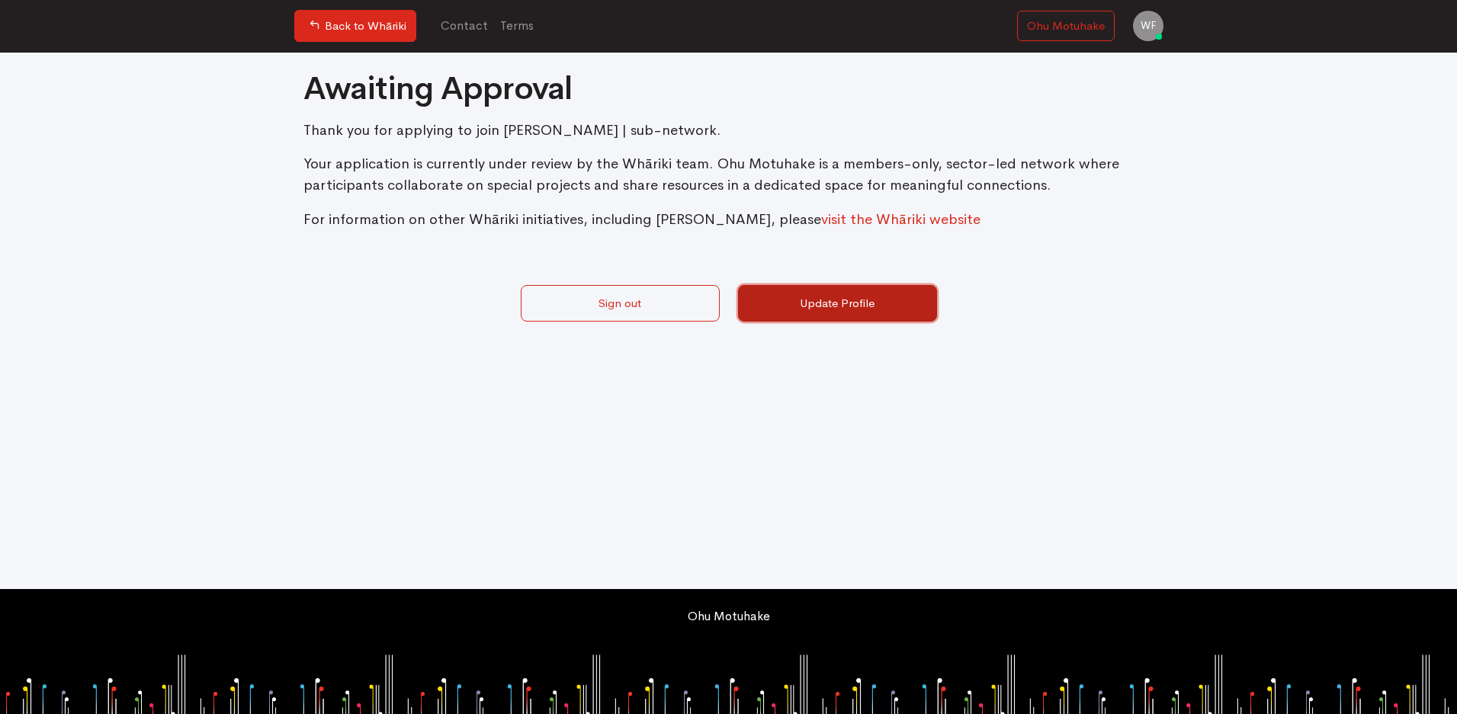
click at [861, 304] on link "Update Profile" at bounding box center [837, 303] width 199 height 37
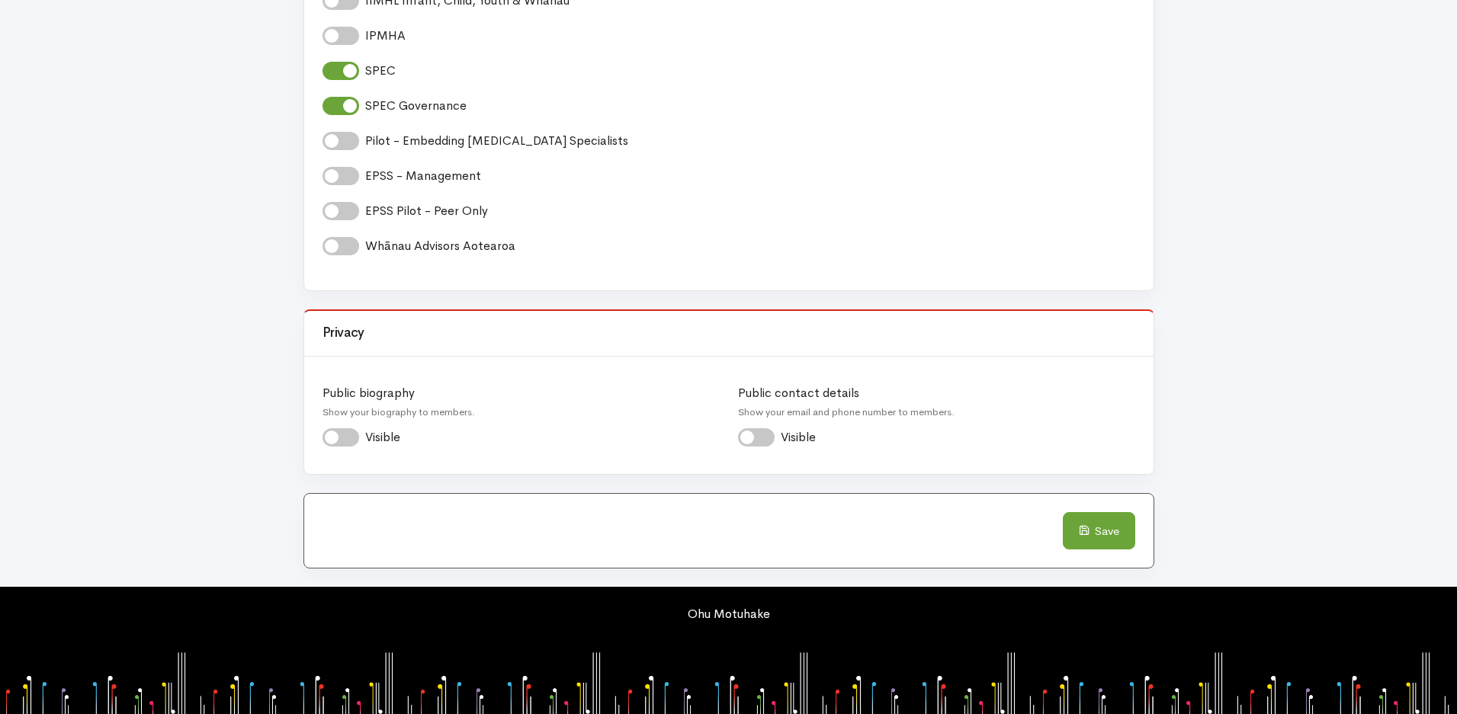
scroll to position [1344, 0]
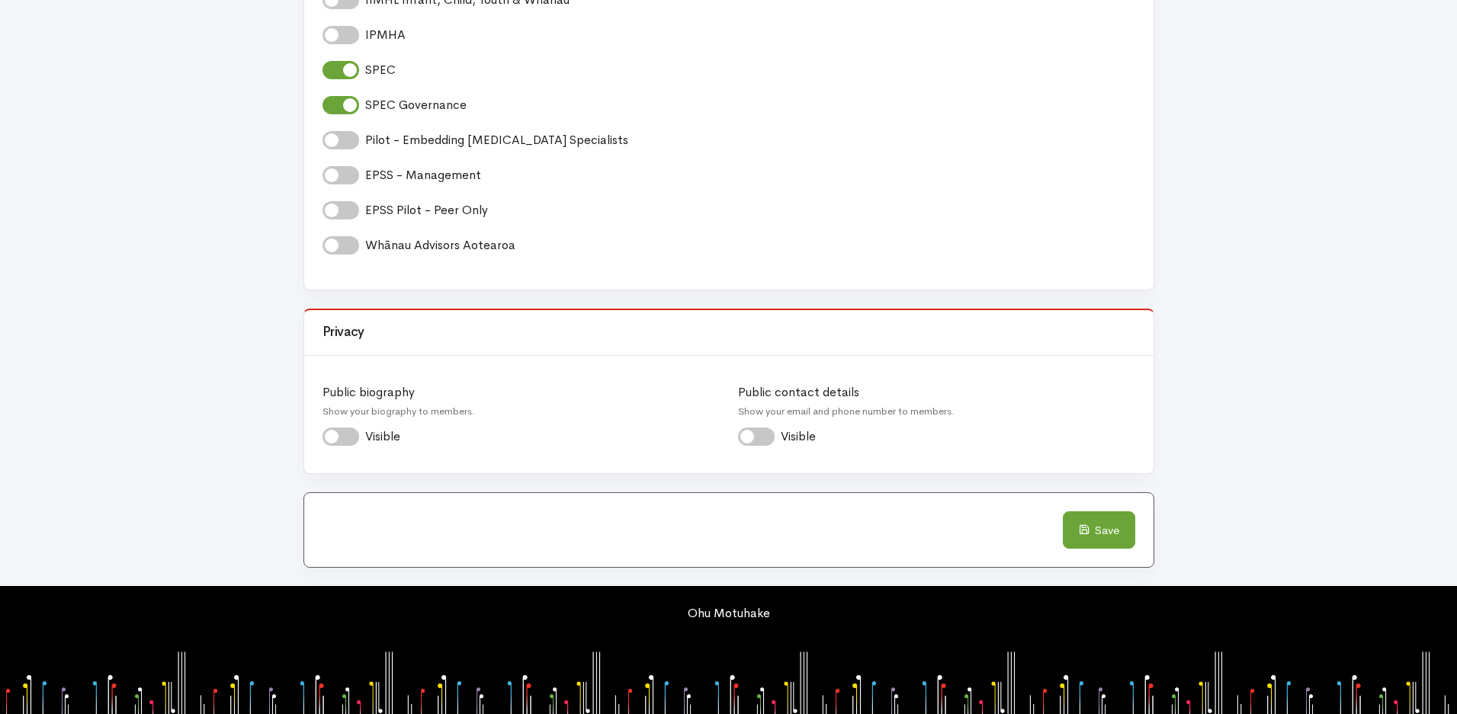
click at [365, 441] on label "Visible *" at bounding box center [387, 437] width 45 height 18
click at [335, 441] on input "Visible *" at bounding box center [329, 435] width 12 height 14
checkbox input "true"
click at [781, 438] on label "Visible *" at bounding box center [803, 437] width 45 height 18
click at [750, 438] on input "Visible *" at bounding box center [744, 435] width 12 height 14
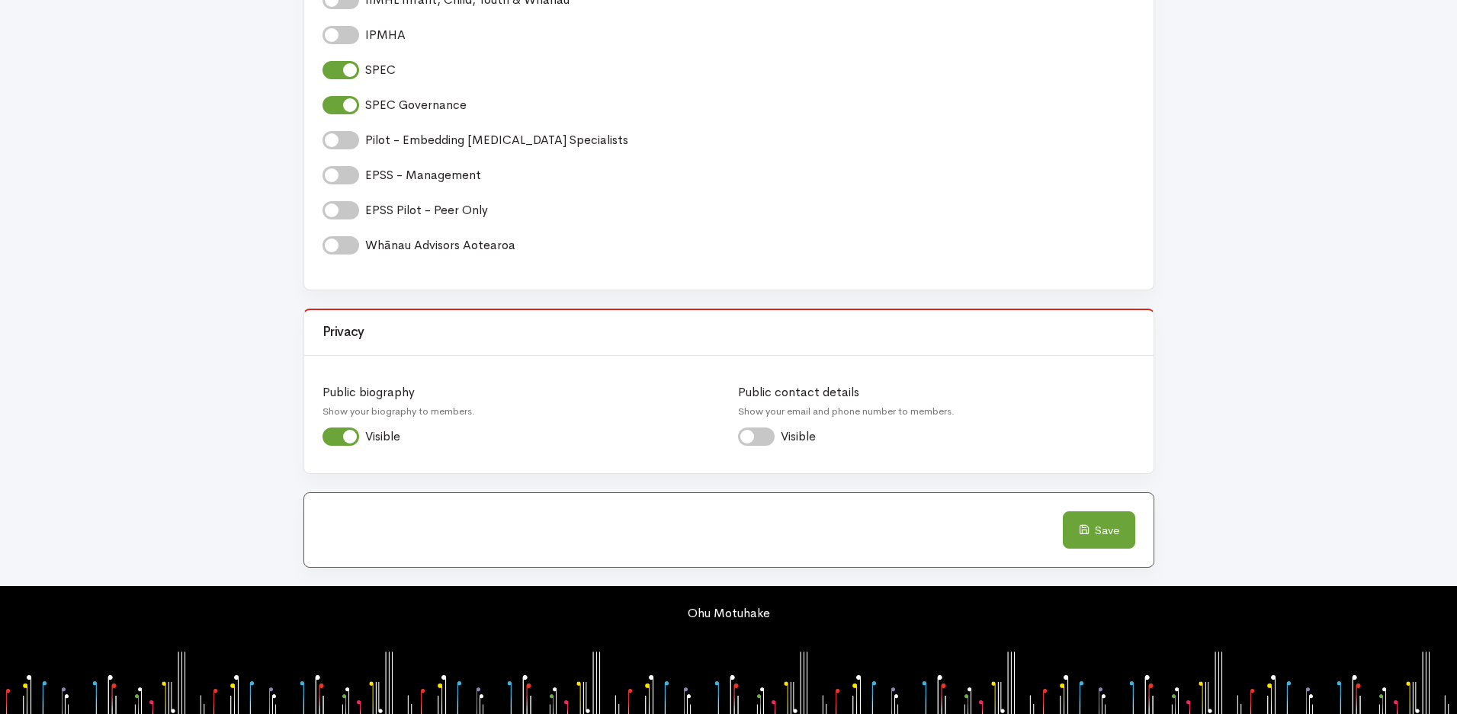
checkbox input "true"
click at [1102, 526] on button "Save" at bounding box center [1099, 531] width 72 height 38
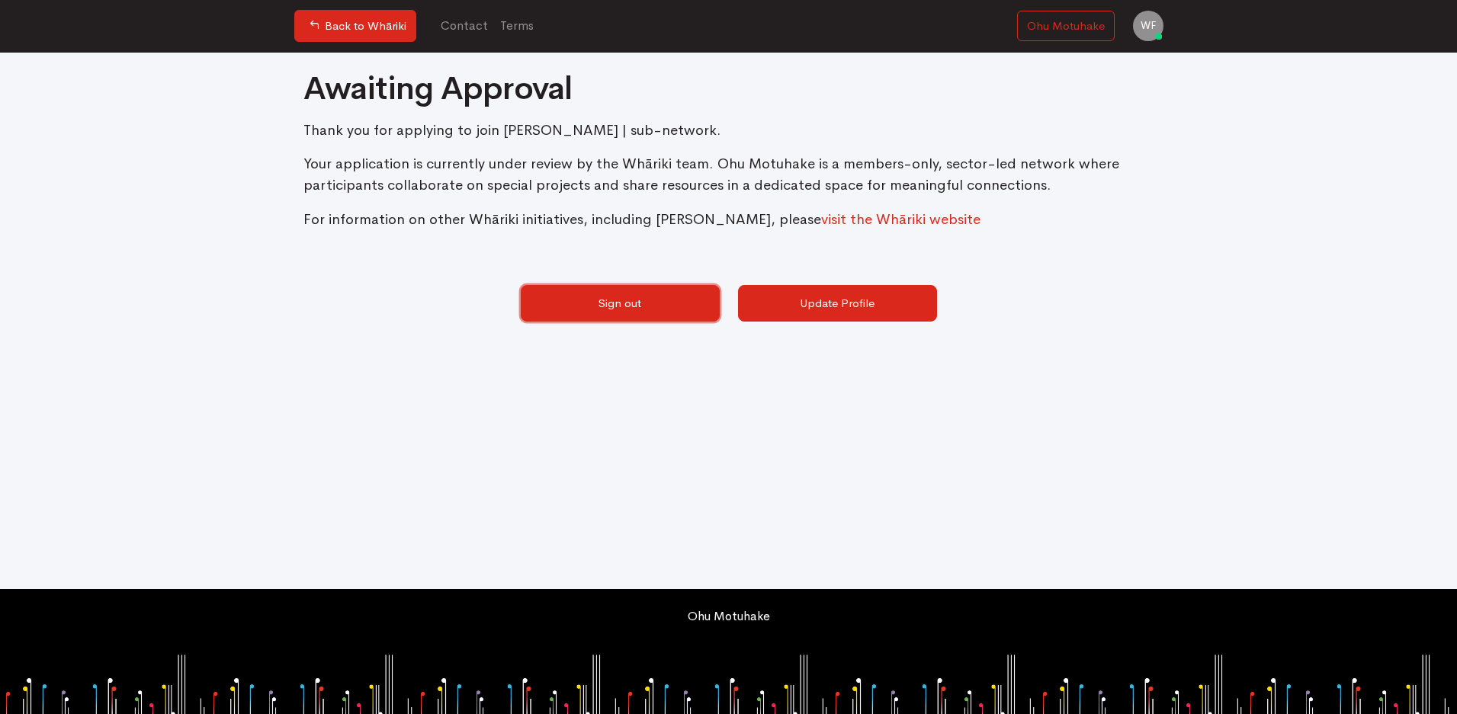
click at [663, 308] on link "Sign out" at bounding box center [620, 303] width 199 height 37
